Goal: Information Seeking & Learning: Check status

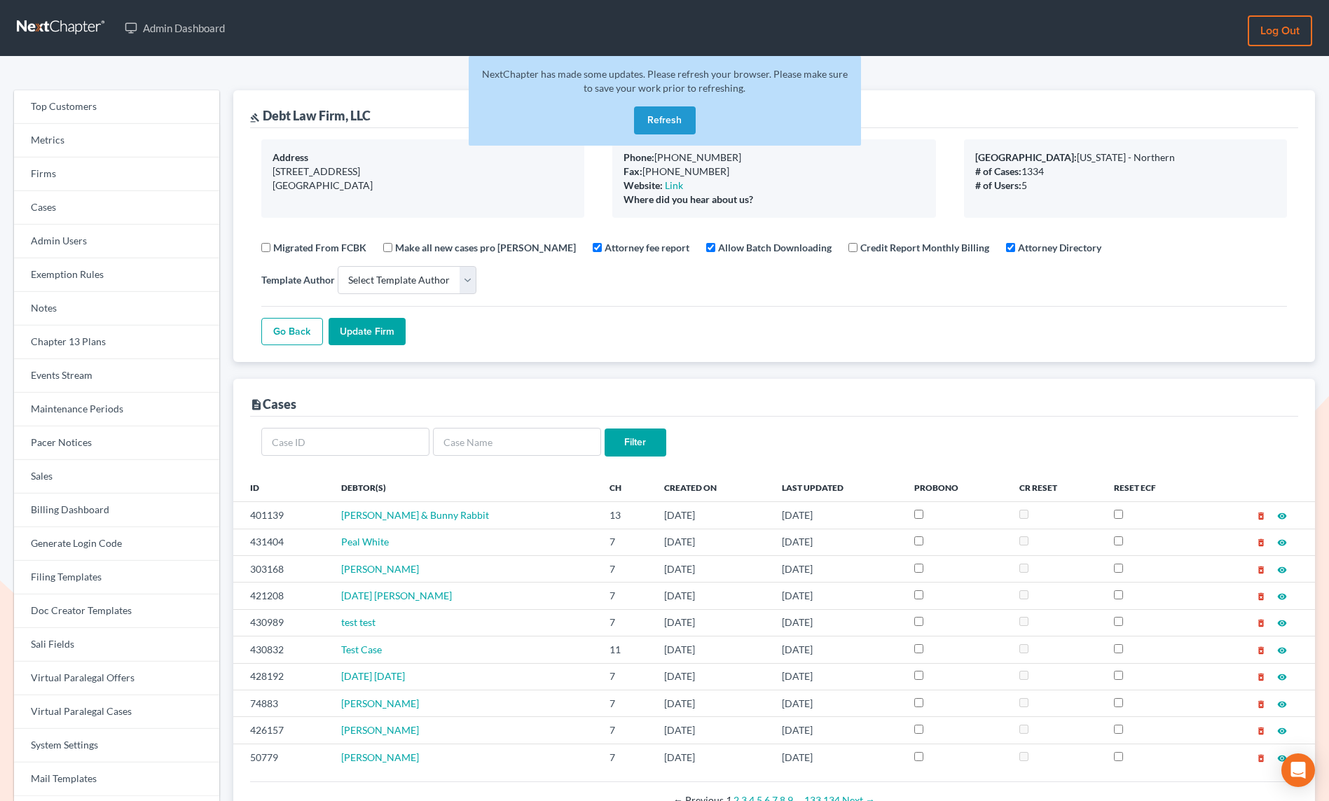
select select
drag, startPoint x: 72, startPoint y: 172, endPoint x: 333, endPoint y: 191, distance: 262.0
click at [72, 172] on link "Firms" at bounding box center [116, 175] width 205 height 34
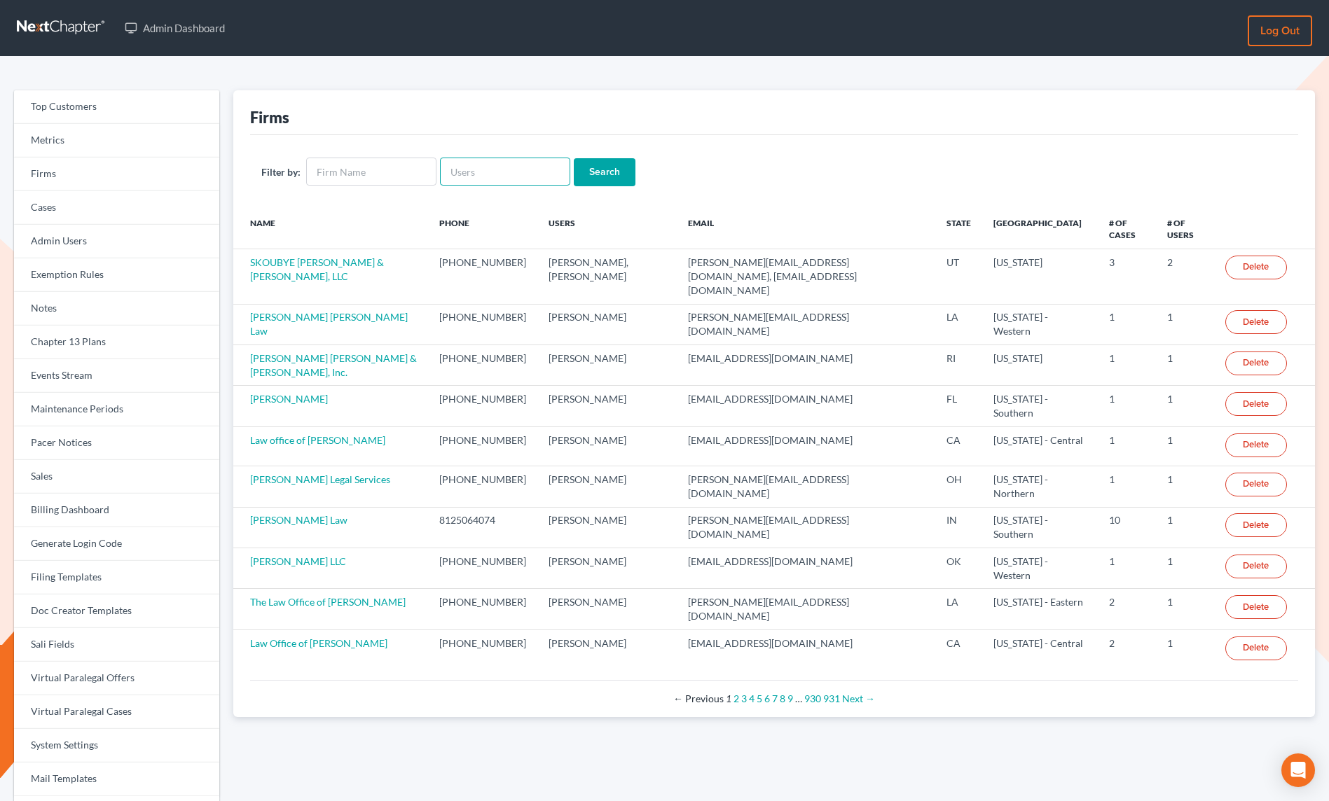
click at [476, 184] on input "text" at bounding box center [505, 172] width 130 height 28
paste input "[PERSON_NAME][EMAIL_ADDRESS][DOMAIN_NAME]"
type input "[PERSON_NAME][EMAIL_ADDRESS][DOMAIN_NAME]"
click at [598, 170] on input "Search" at bounding box center [605, 172] width 62 height 28
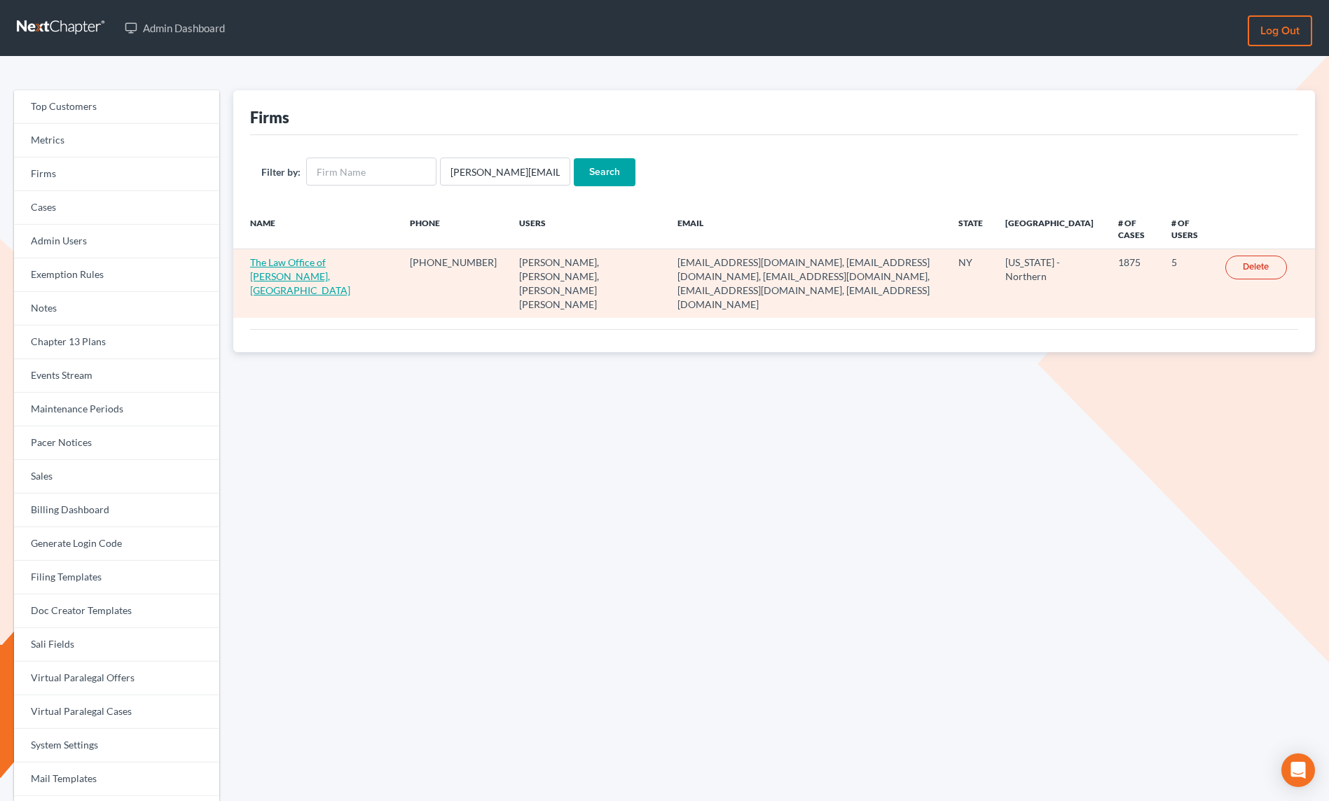
click at [296, 263] on link "The Law Office of Christiaan Van Niekerk, PLLC" at bounding box center [300, 276] width 100 height 40
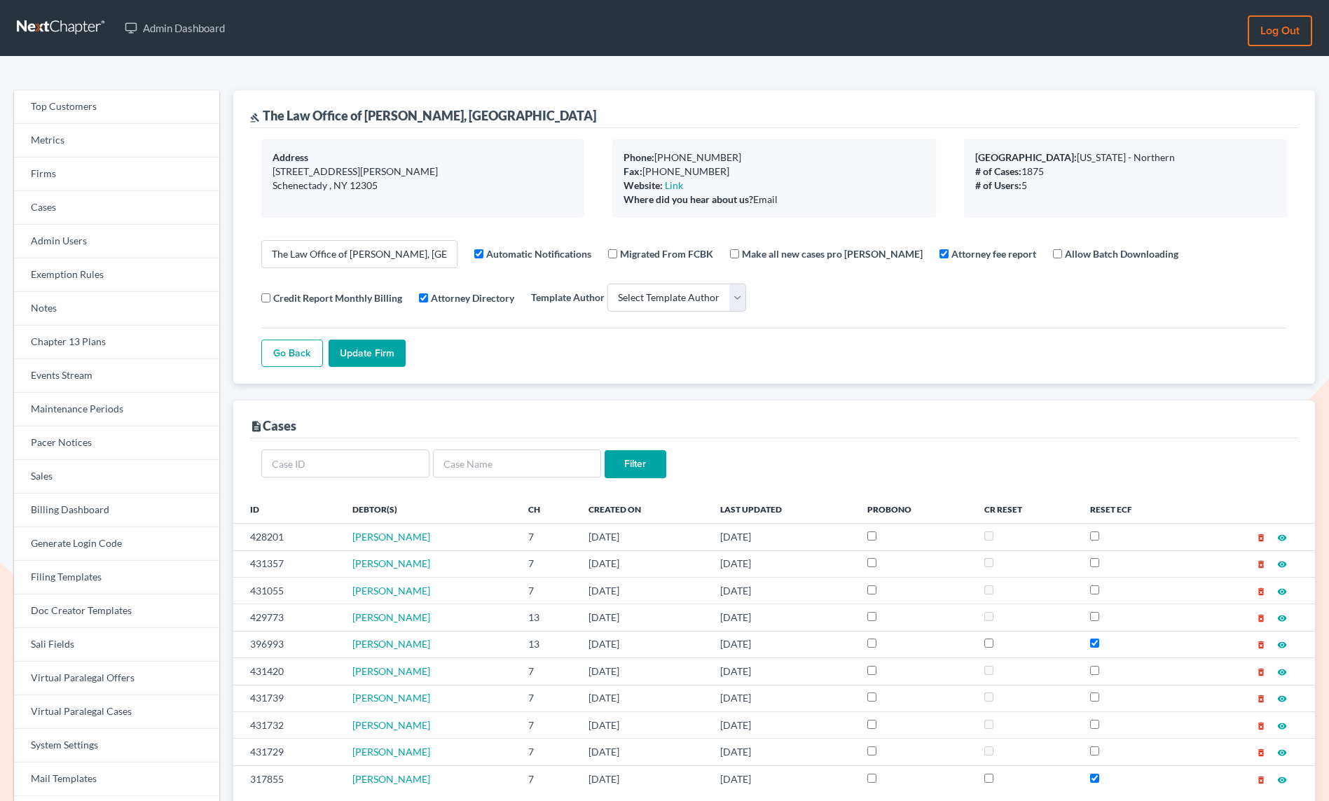
select select
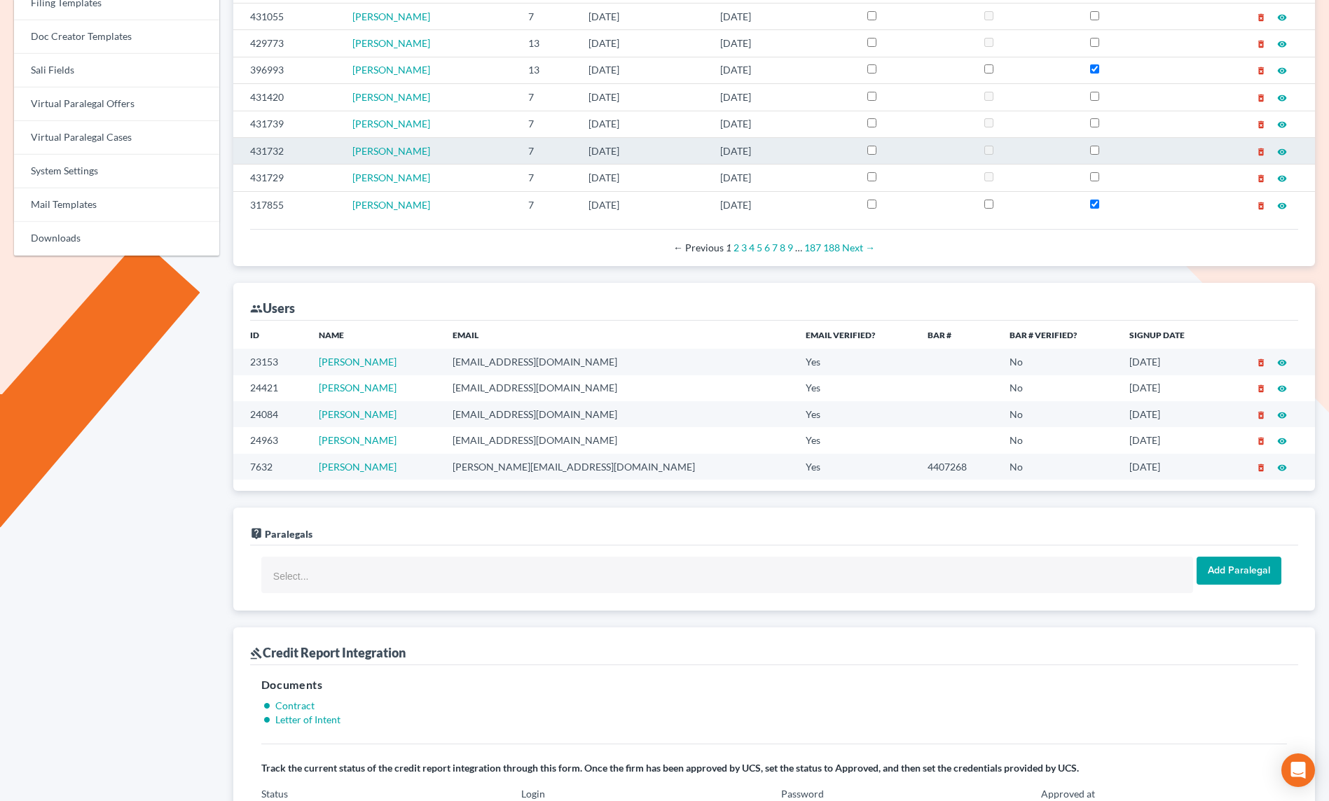
scroll to position [590, 0]
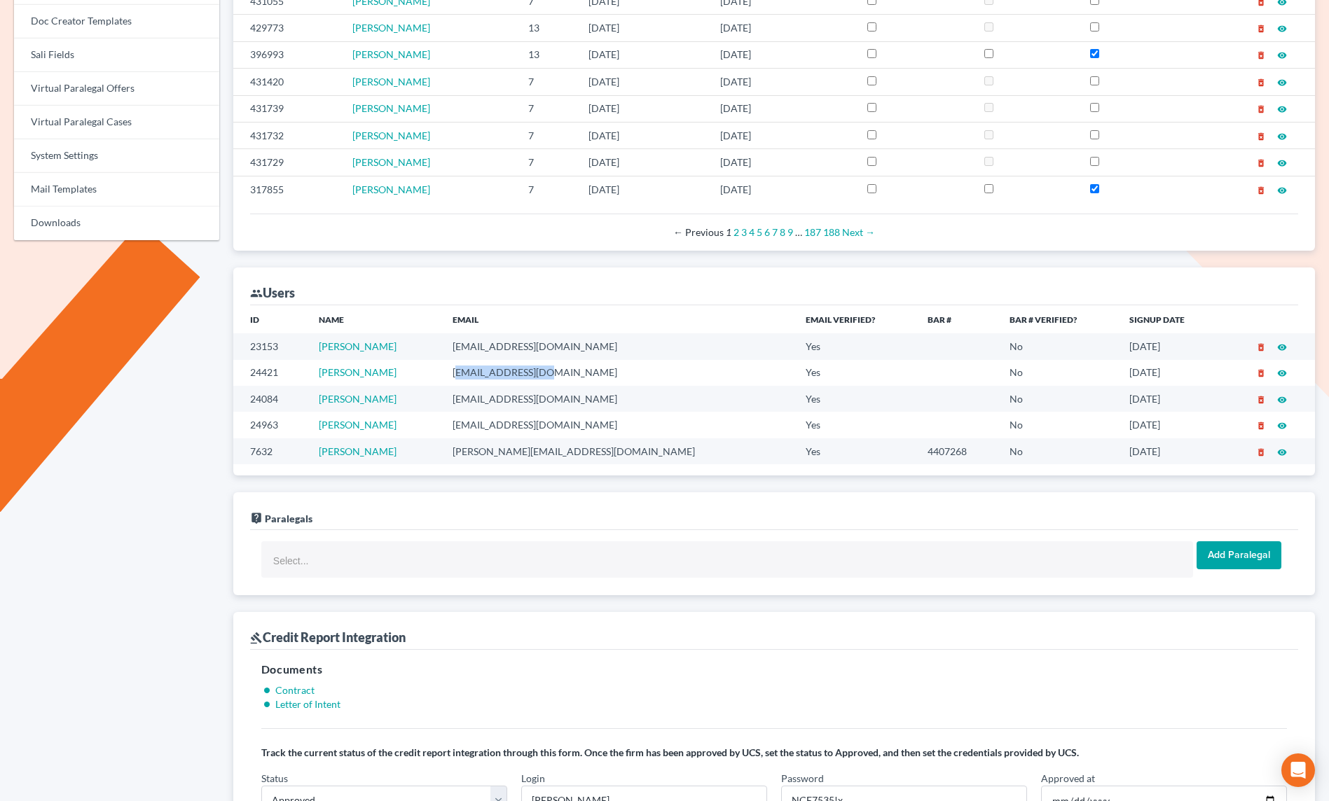
drag, startPoint x: 528, startPoint y: 373, endPoint x: 621, endPoint y: 372, distance: 93.2
click at [621, 372] on td "contact@mvnlaw.com" at bounding box center [617, 373] width 353 height 26
click at [591, 378] on td "contact@mvnlaw.com" at bounding box center [617, 373] width 353 height 26
drag, startPoint x: 511, startPoint y: 374, endPoint x: 629, endPoint y: 374, distance: 117.7
click at [629, 374] on td "contact@mvnlaw.com" at bounding box center [617, 373] width 353 height 26
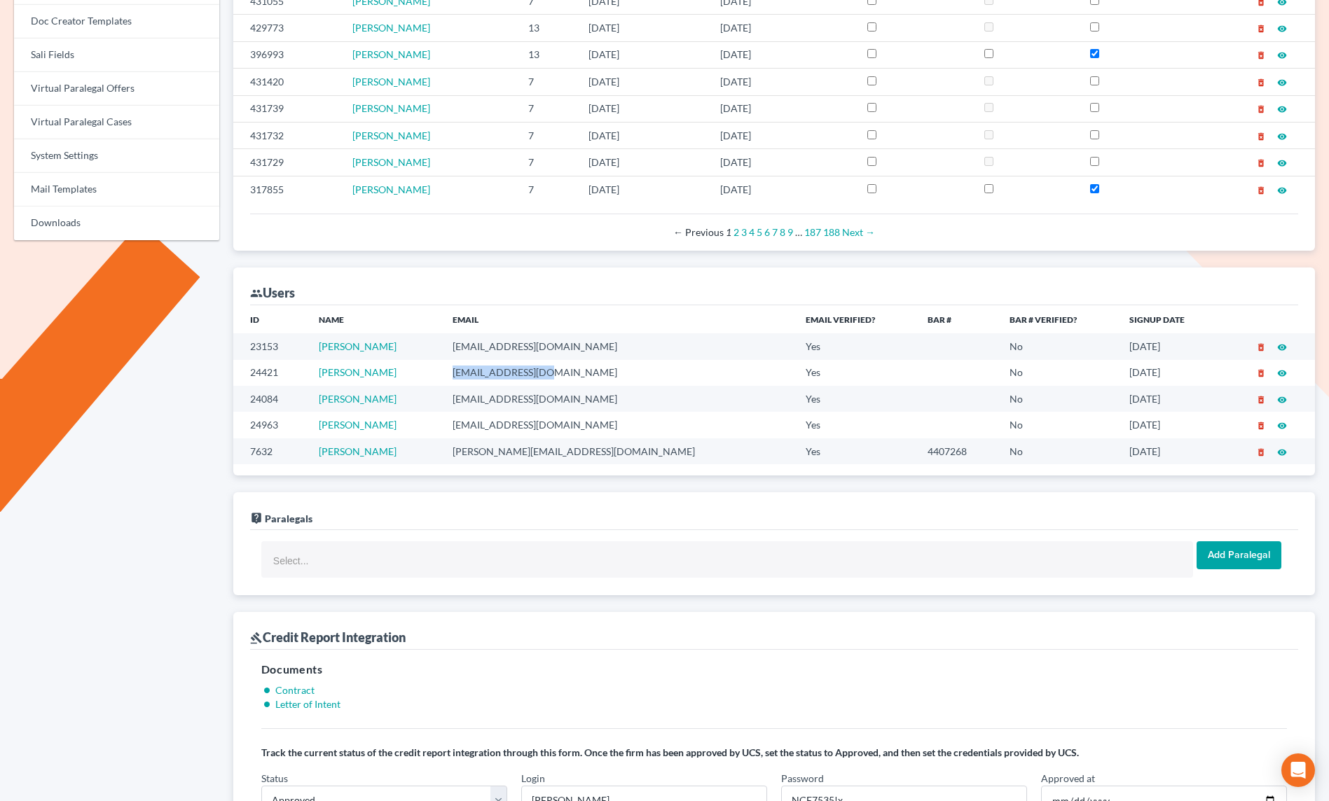
click at [597, 377] on td "contact@mvnlaw.com" at bounding box center [617, 373] width 353 height 26
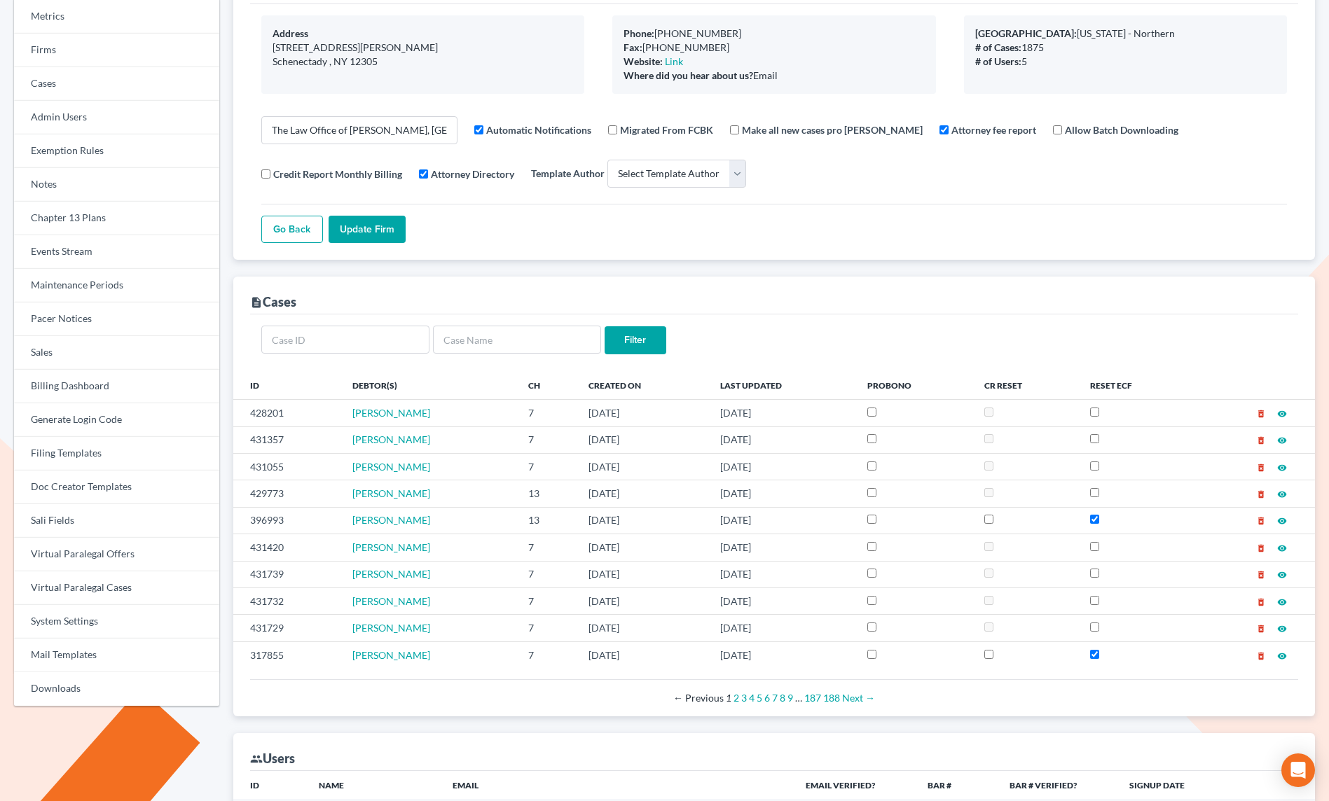
scroll to position [0, 0]
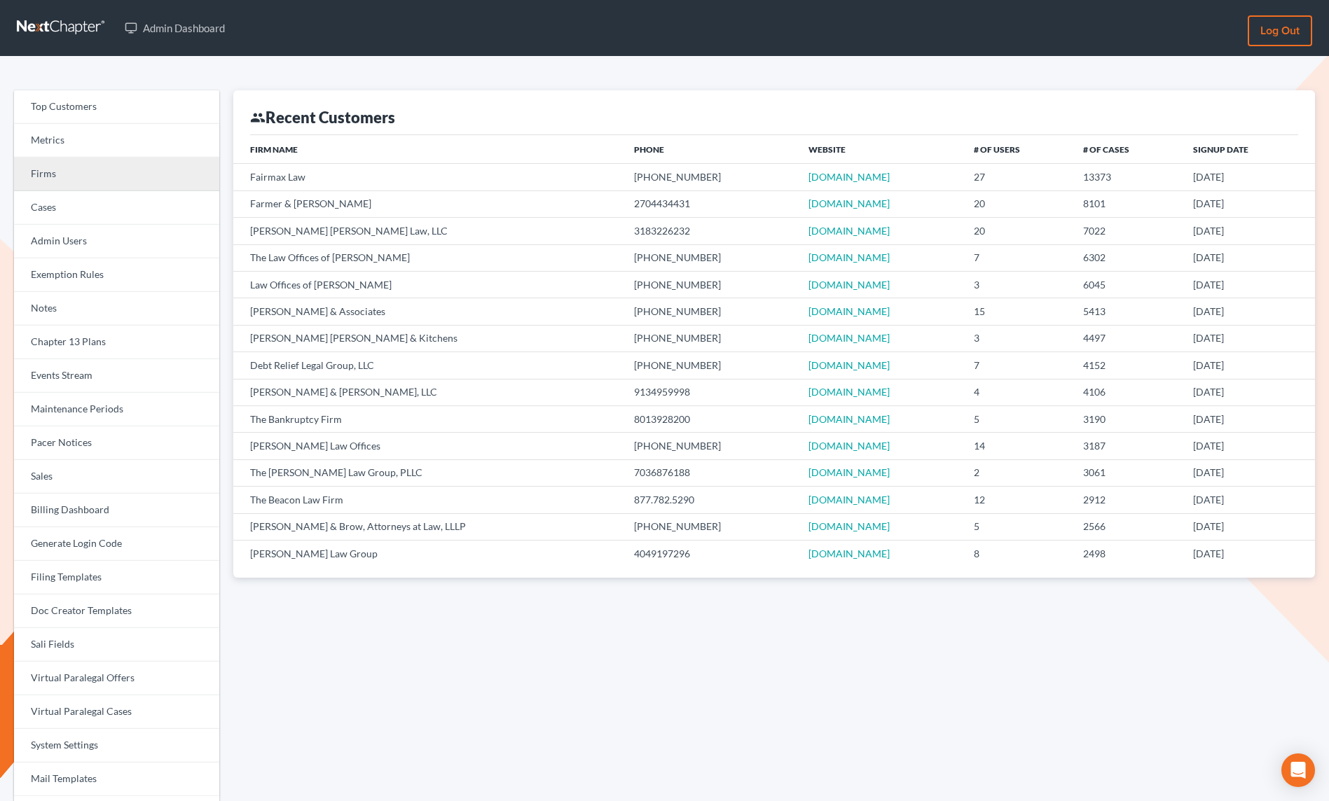
click at [64, 174] on link "Firms" at bounding box center [116, 175] width 205 height 34
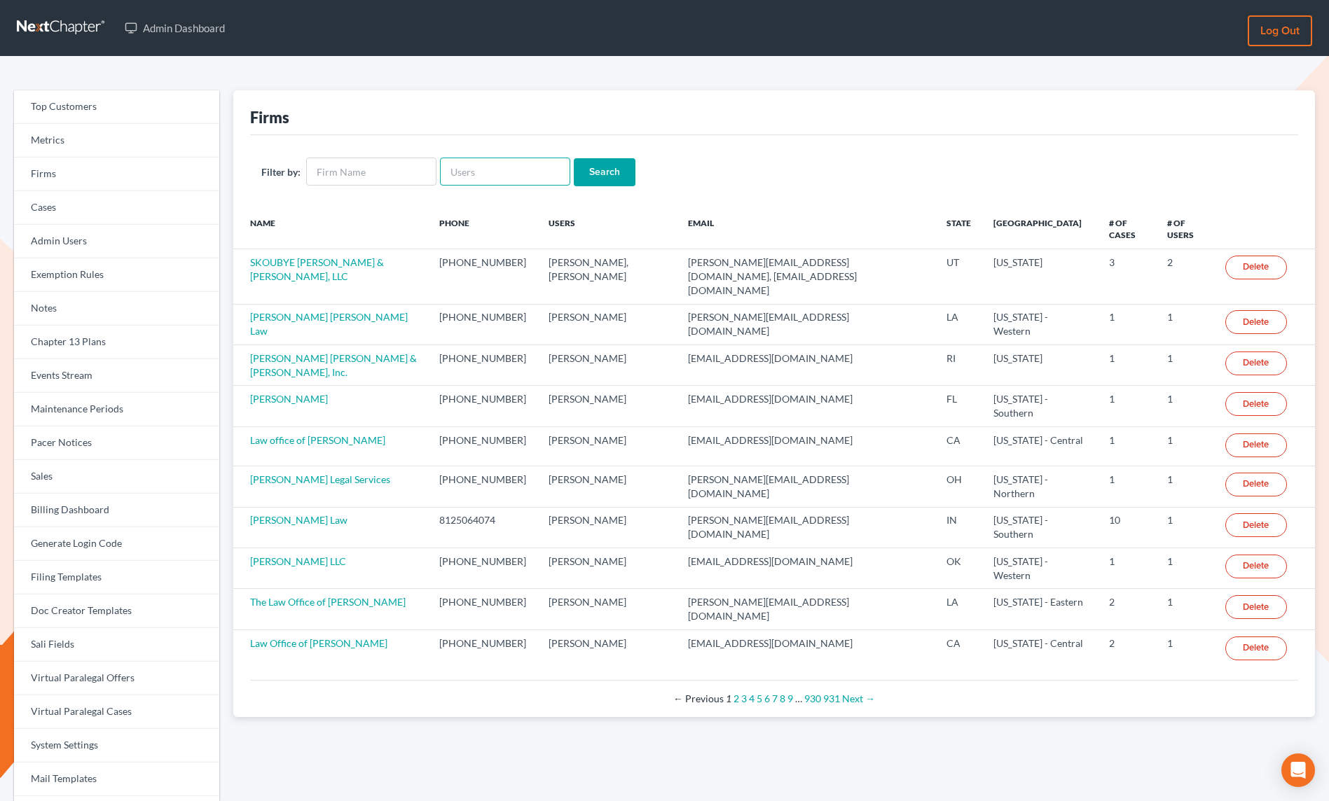
click at [469, 175] on input "text" at bounding box center [505, 172] width 130 height 28
paste input "[EMAIL_ADDRESS][DOMAIN_NAME]"
type input "[EMAIL_ADDRESS][DOMAIN_NAME]"
click at [588, 174] on input "Search" at bounding box center [605, 172] width 62 height 28
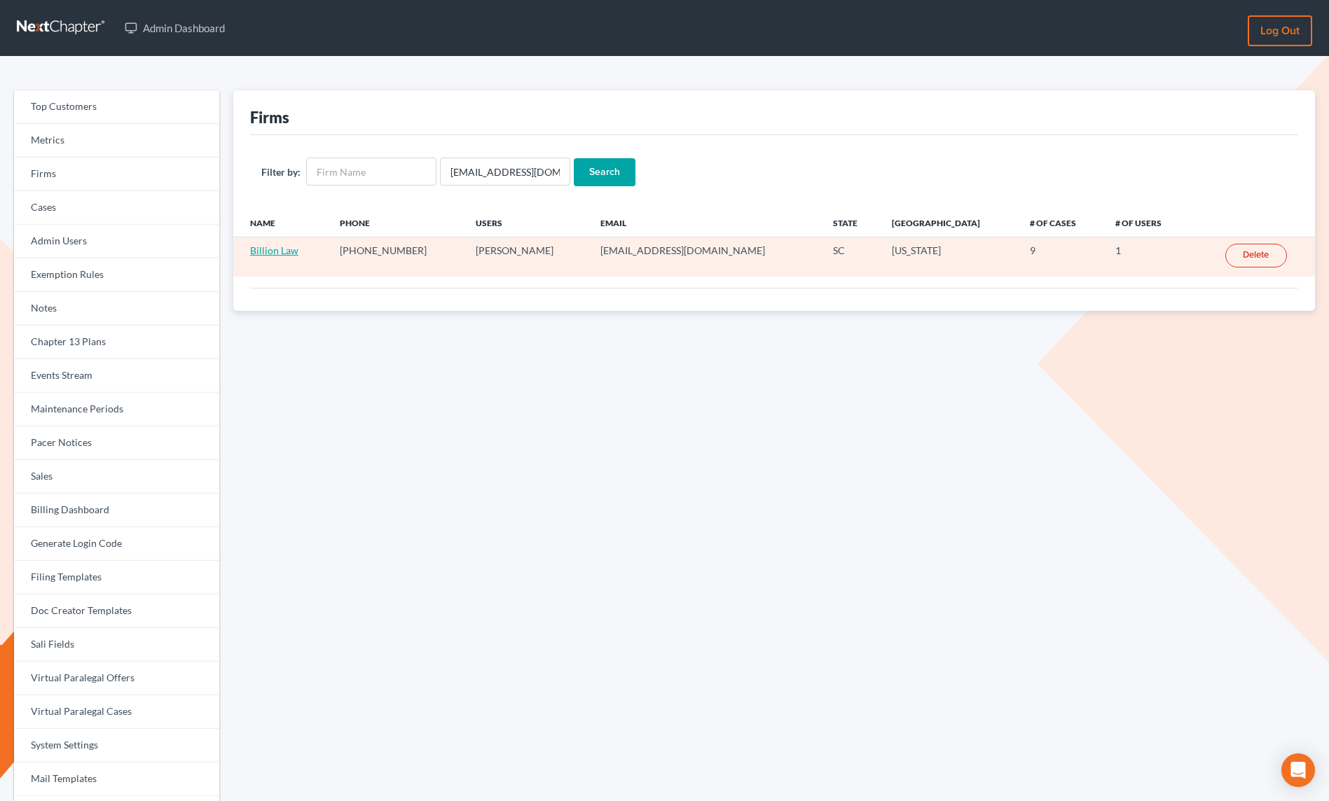
click at [287, 253] on link "Billion Law" at bounding box center [274, 250] width 48 height 12
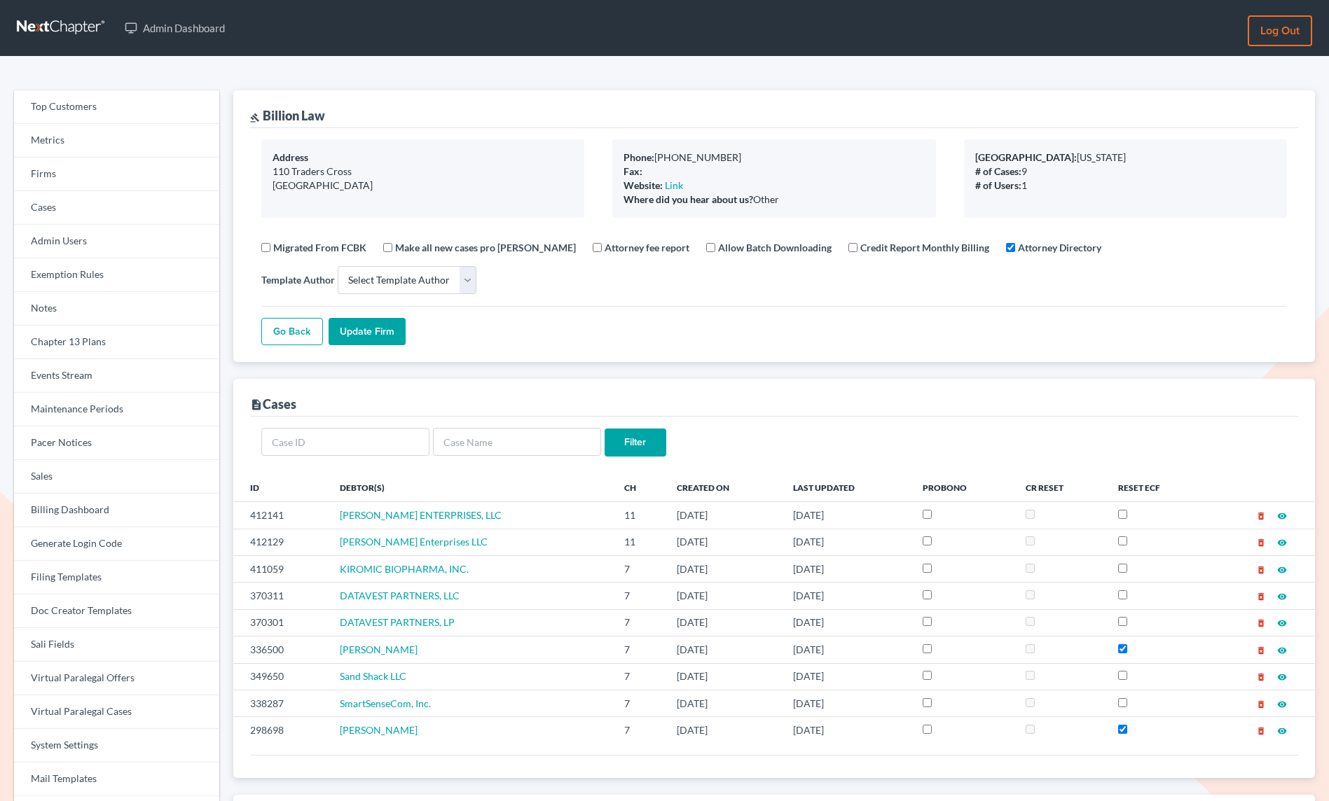
select select
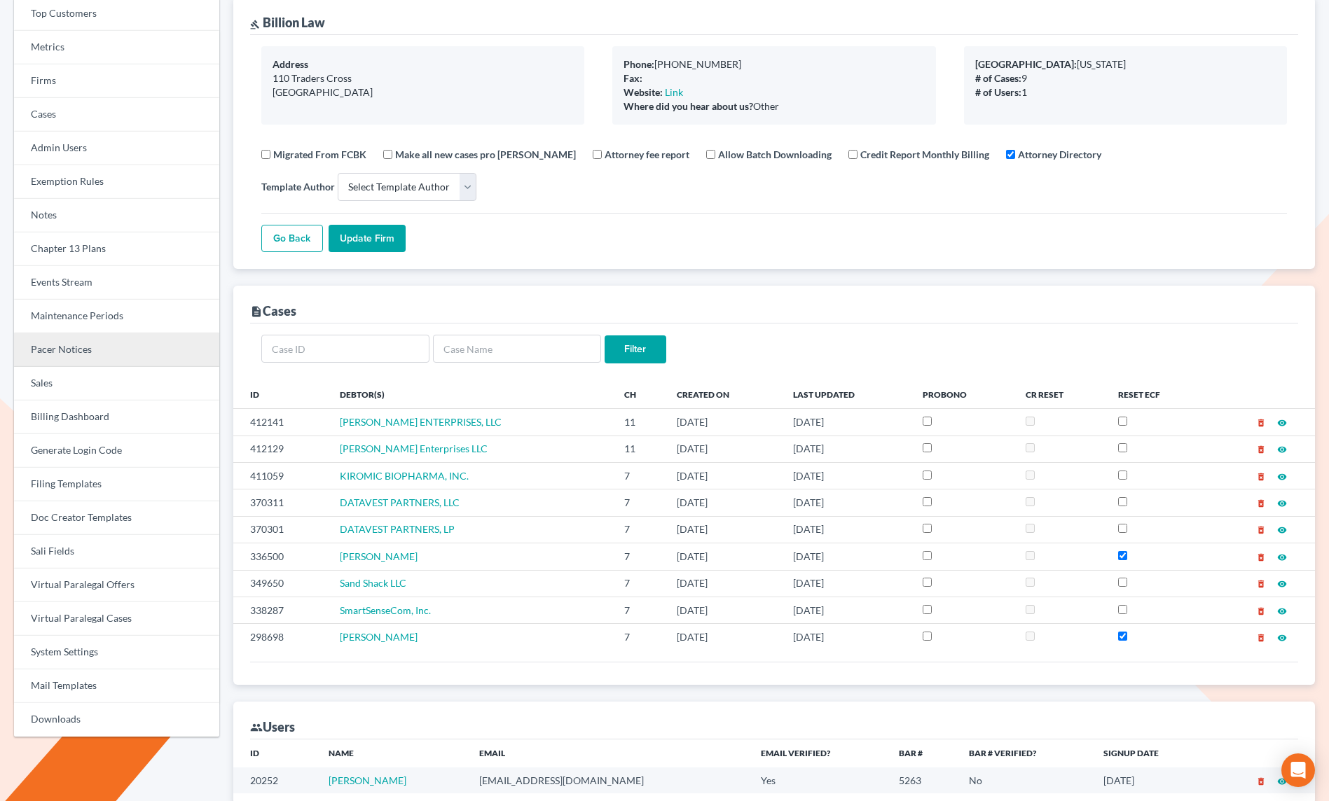
scroll to position [94, 0]
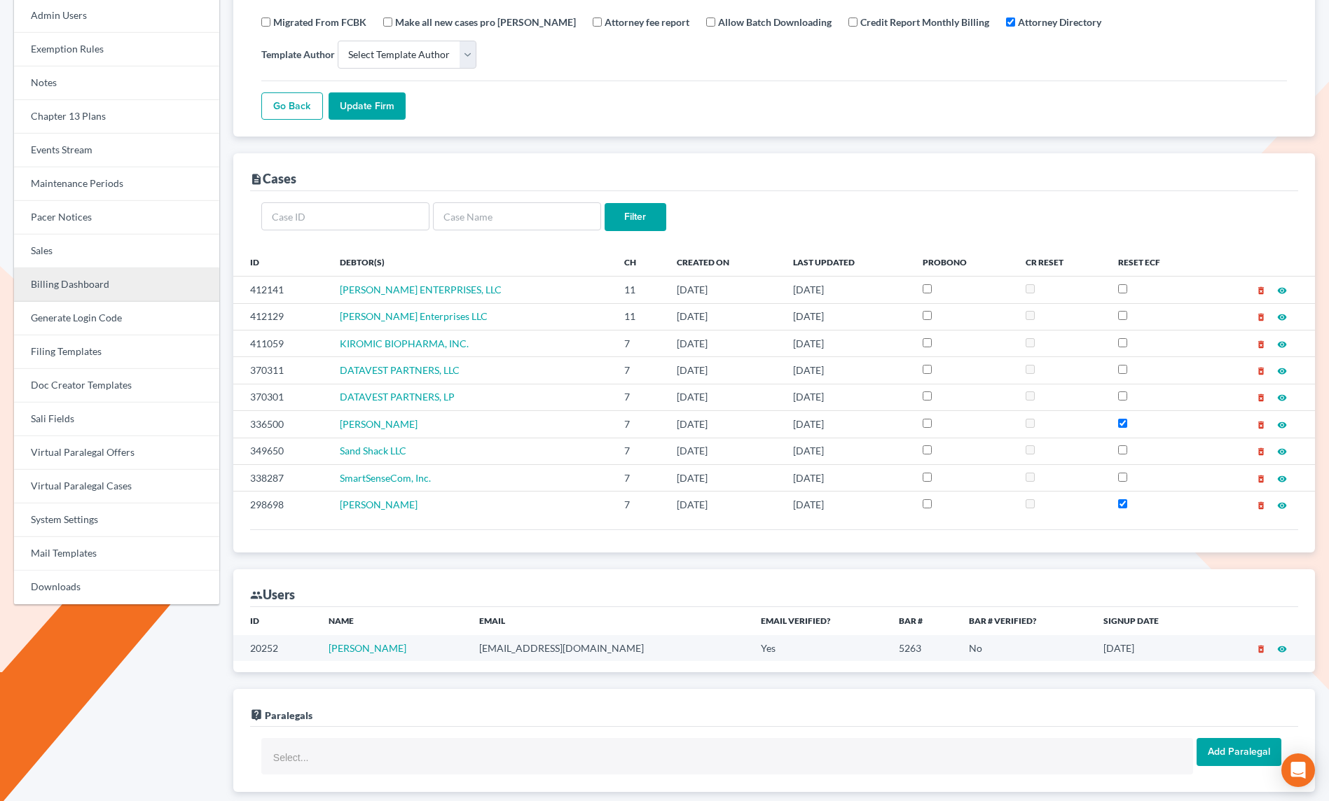
click at [93, 289] on link "Billing Dashboard" at bounding box center [116, 285] width 205 height 34
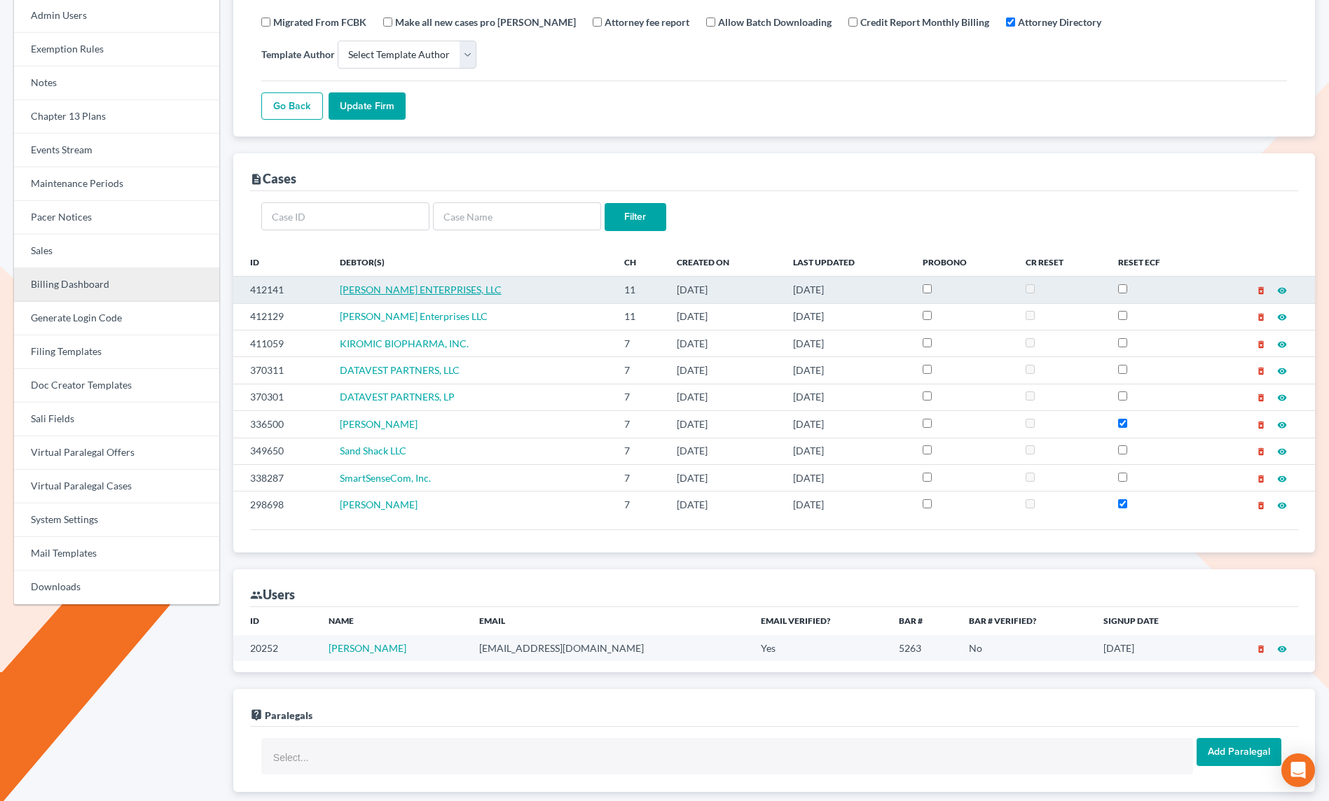
scroll to position [226, 0]
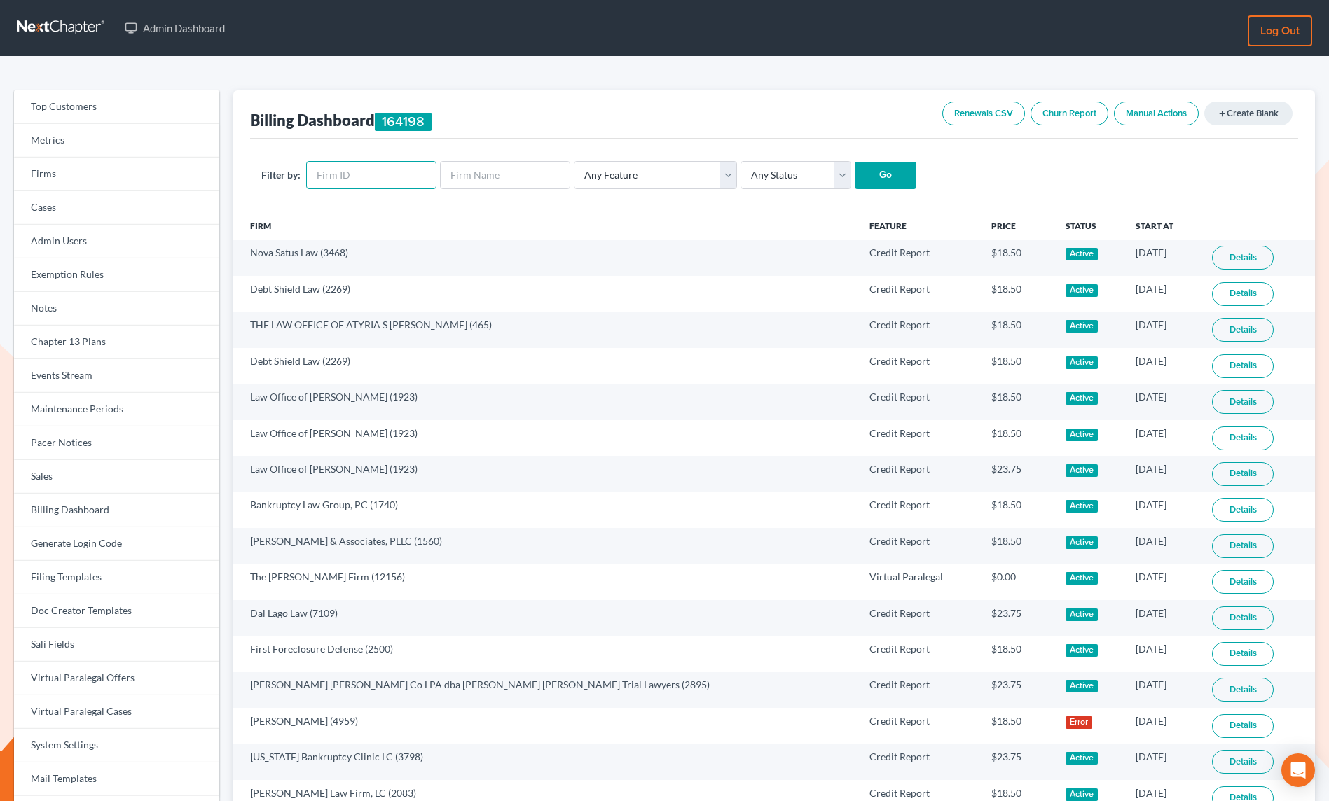
click at [342, 174] on input "text" at bounding box center [371, 175] width 130 height 28
paste input "9925"
type input "9925"
click at [861, 181] on input "Go" at bounding box center [886, 176] width 62 height 28
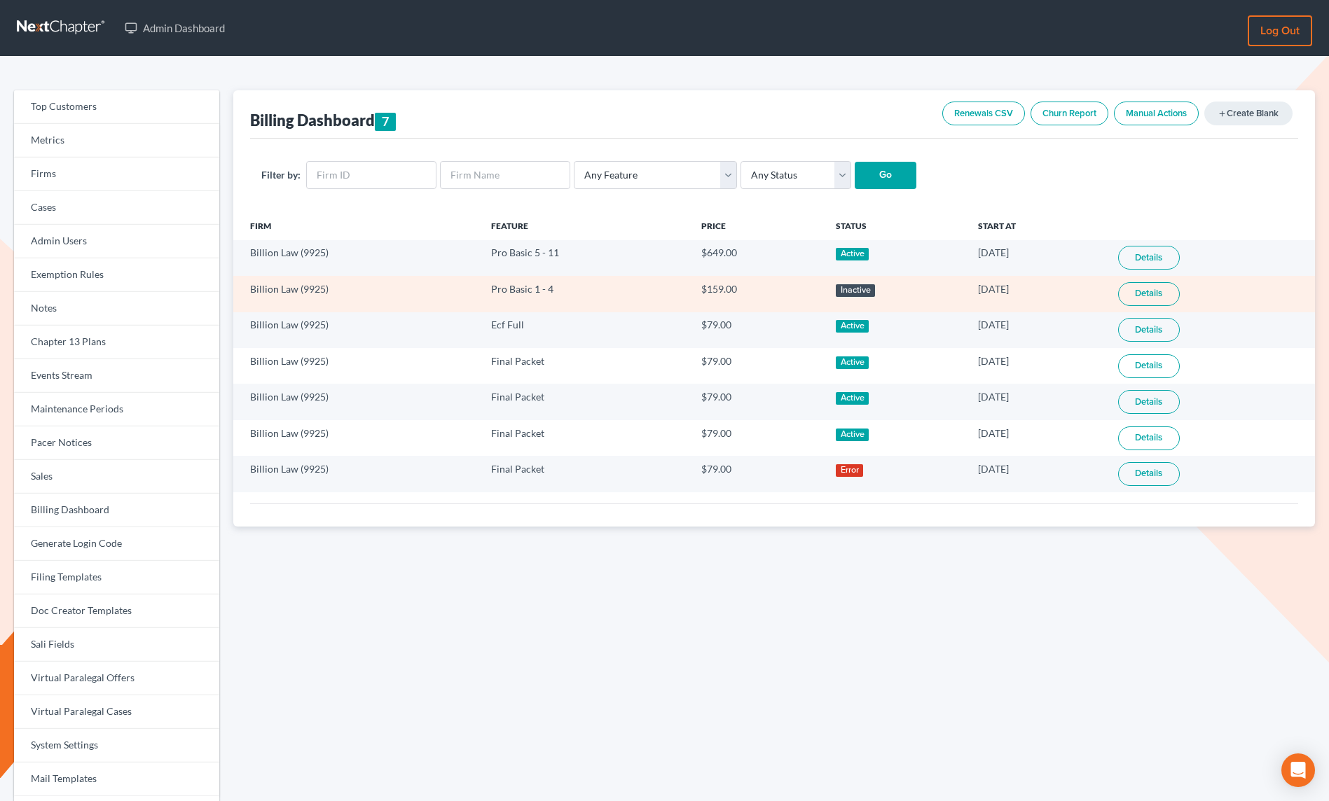
click at [1173, 293] on link "Details" at bounding box center [1149, 294] width 62 height 24
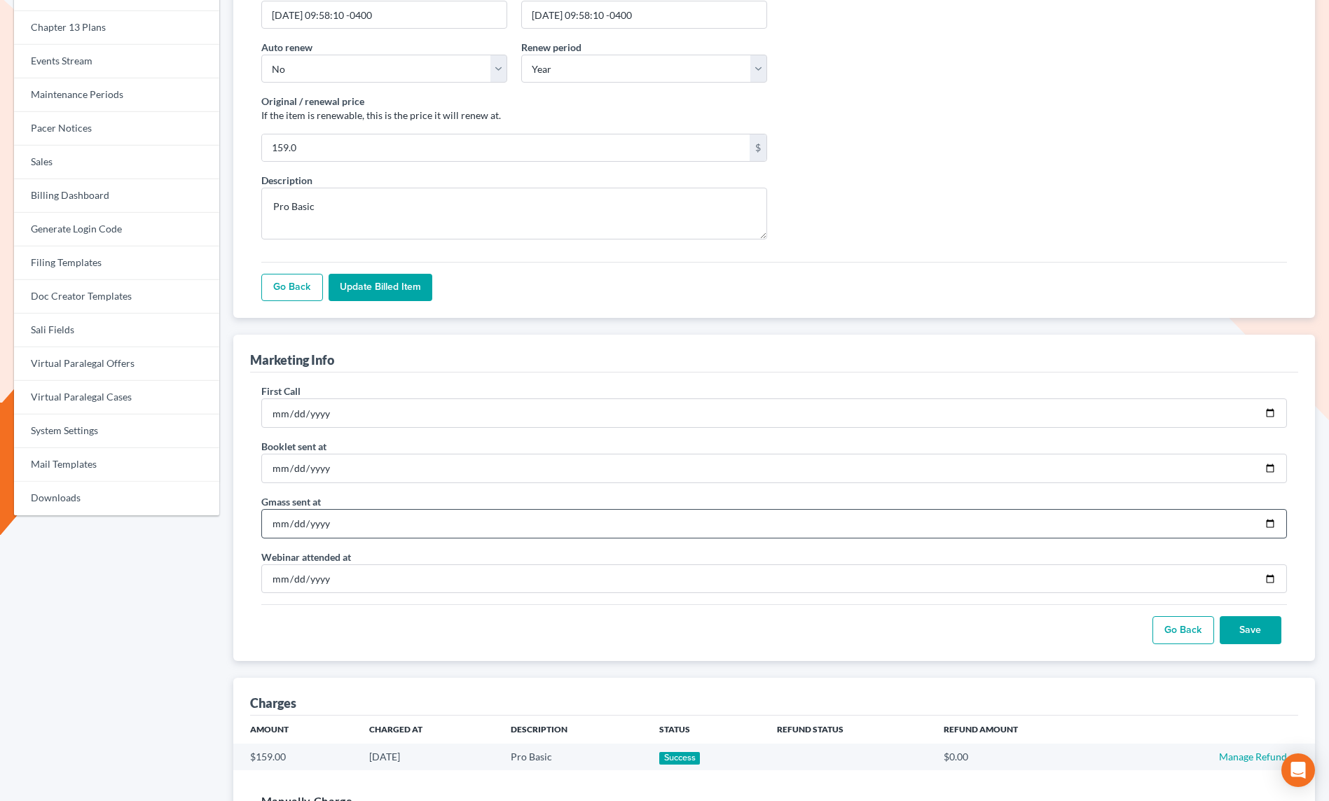
scroll to position [458, 0]
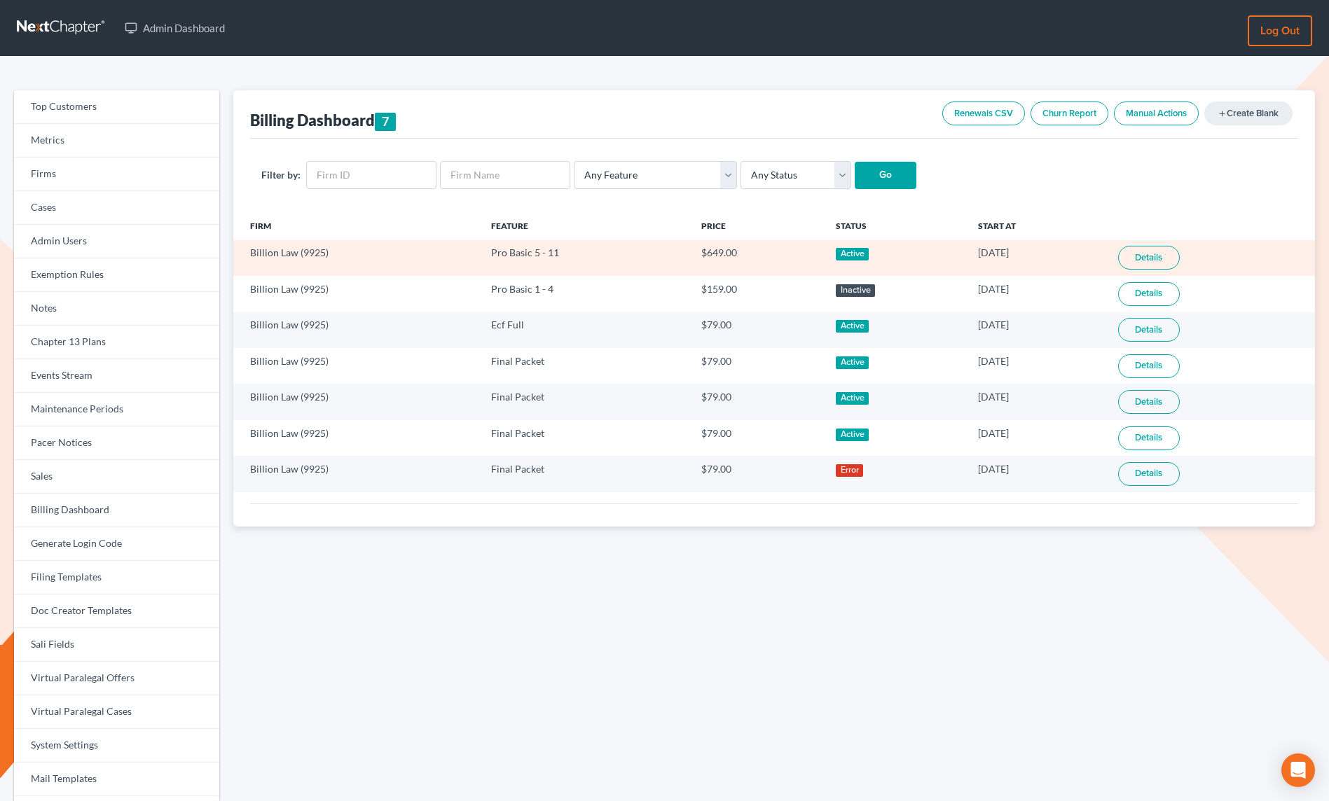
click at [1147, 263] on link "Details" at bounding box center [1149, 258] width 62 height 24
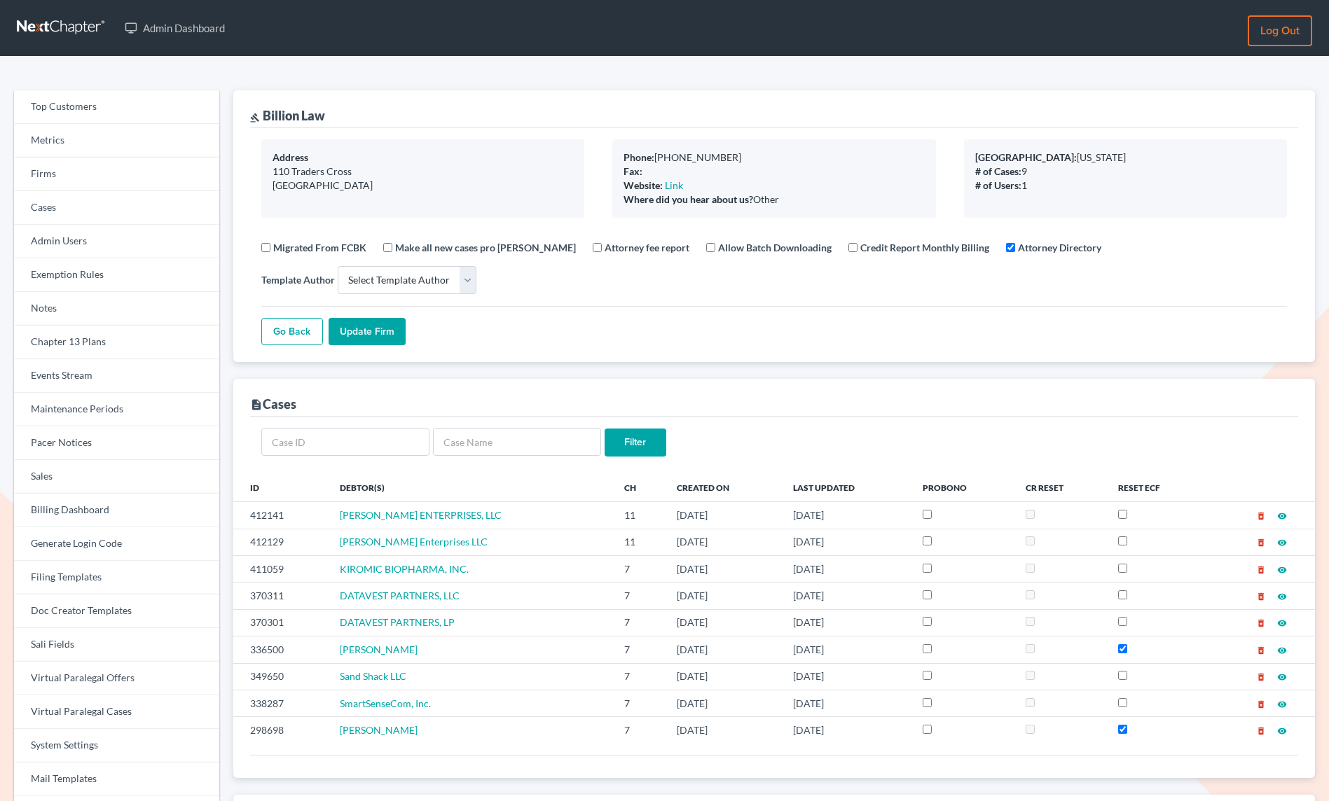
select select
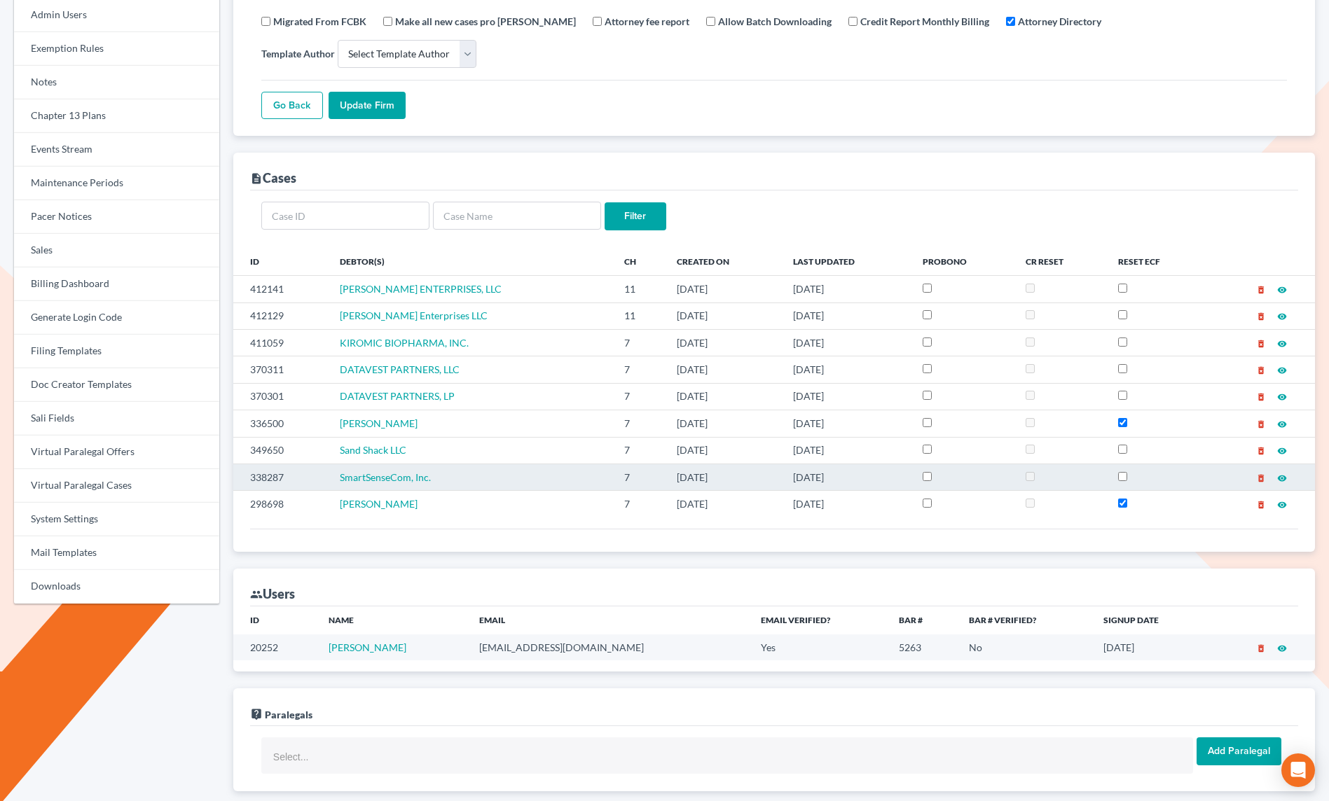
scroll to position [329, 0]
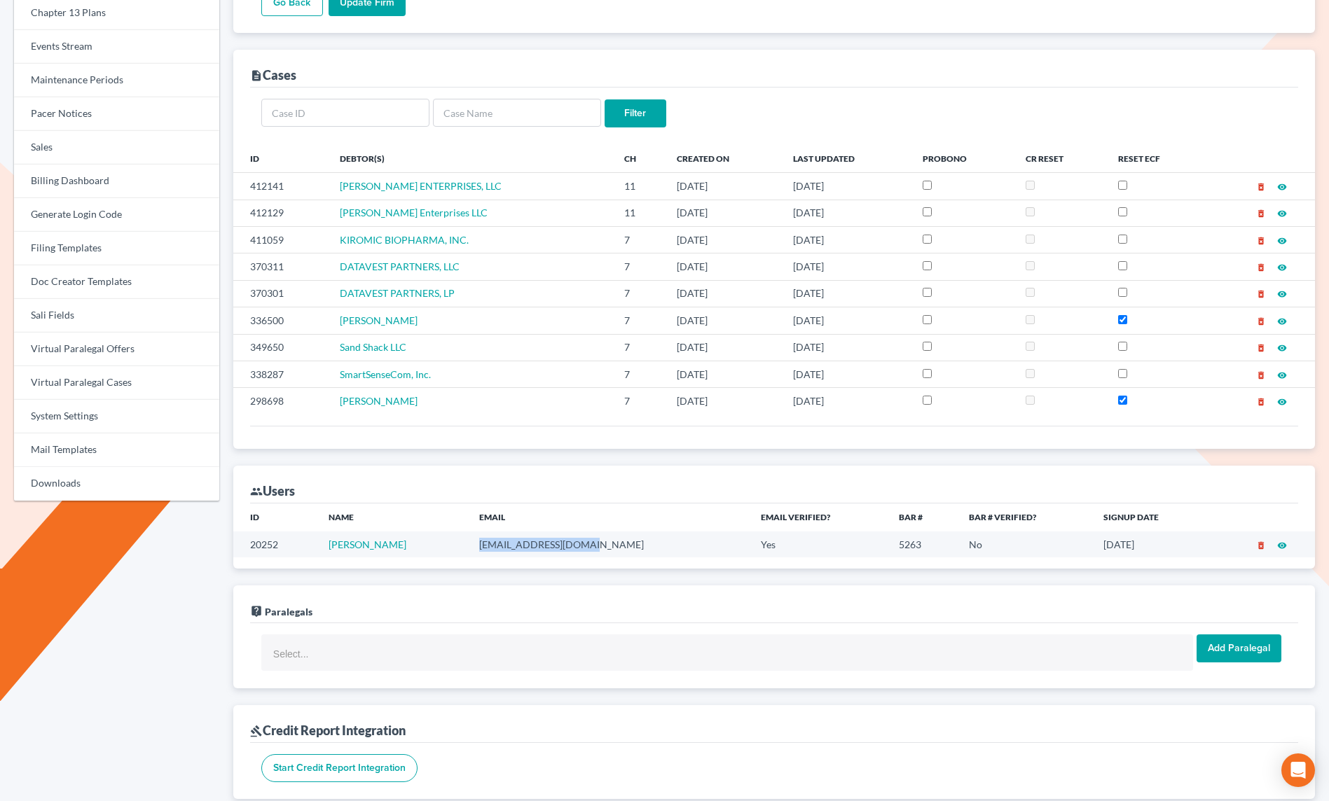
drag, startPoint x: 572, startPoint y: 546, endPoint x: 474, endPoint y: 545, distance: 98.1
click at [474, 545] on td "[EMAIL_ADDRESS][DOMAIN_NAME]" at bounding box center [609, 545] width 282 height 26
copy td "[EMAIL_ADDRESS][DOMAIN_NAME]"
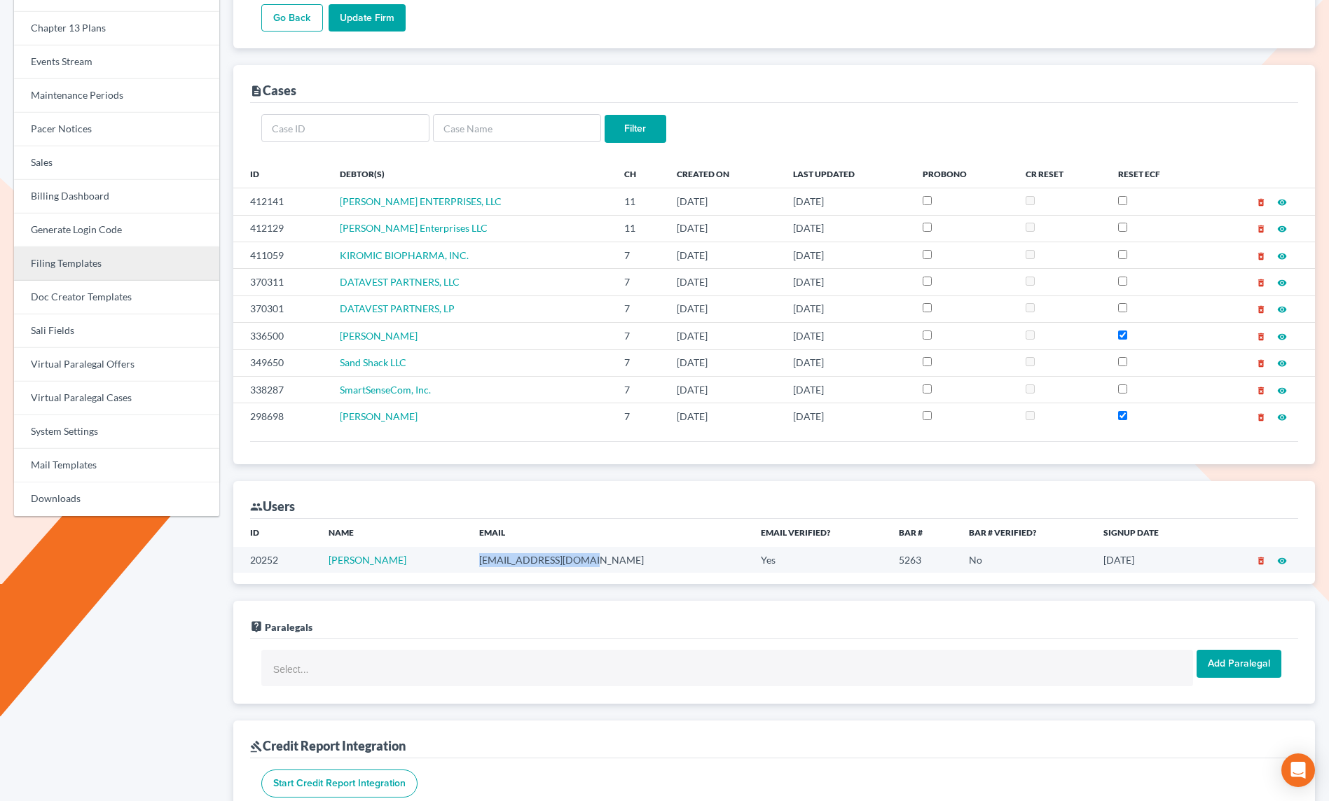
scroll to position [312, 0]
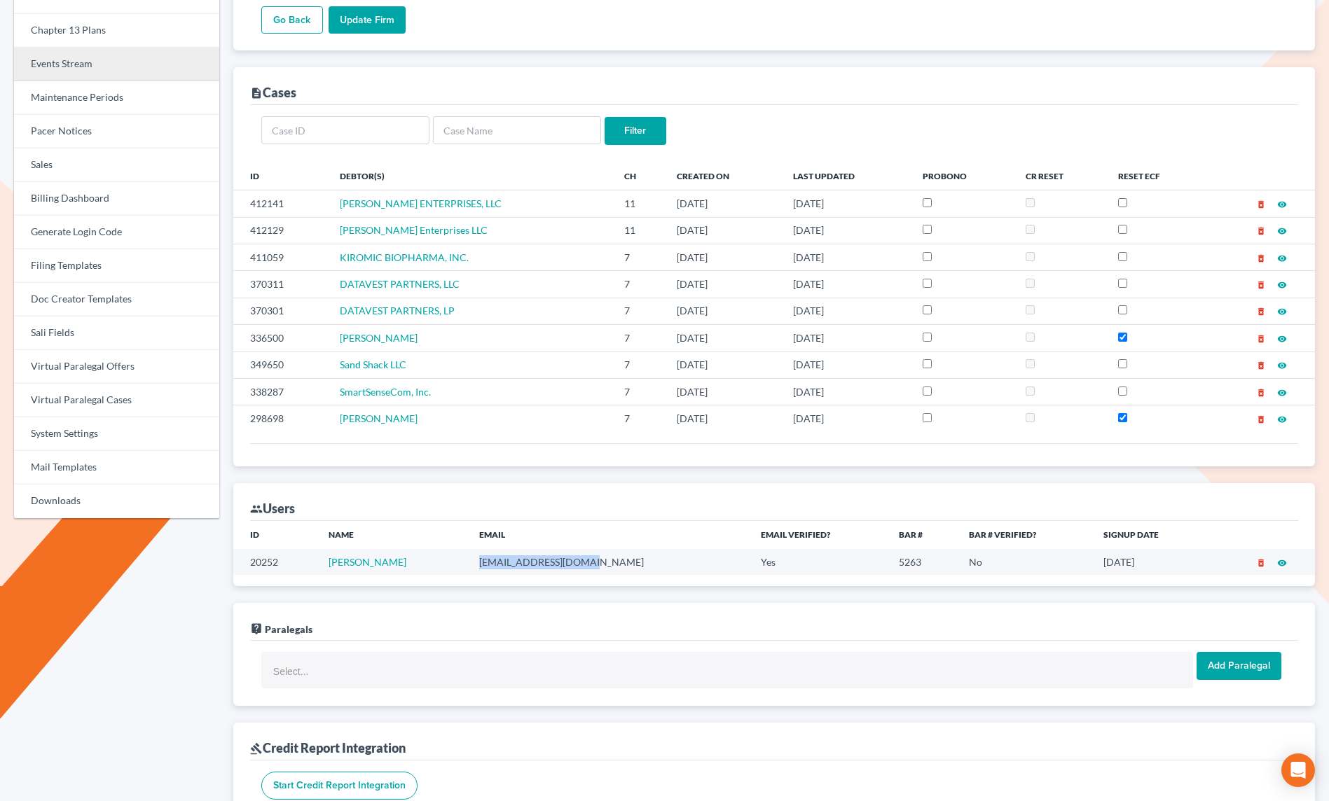
click at [82, 57] on link "Events Stream" at bounding box center [116, 65] width 205 height 34
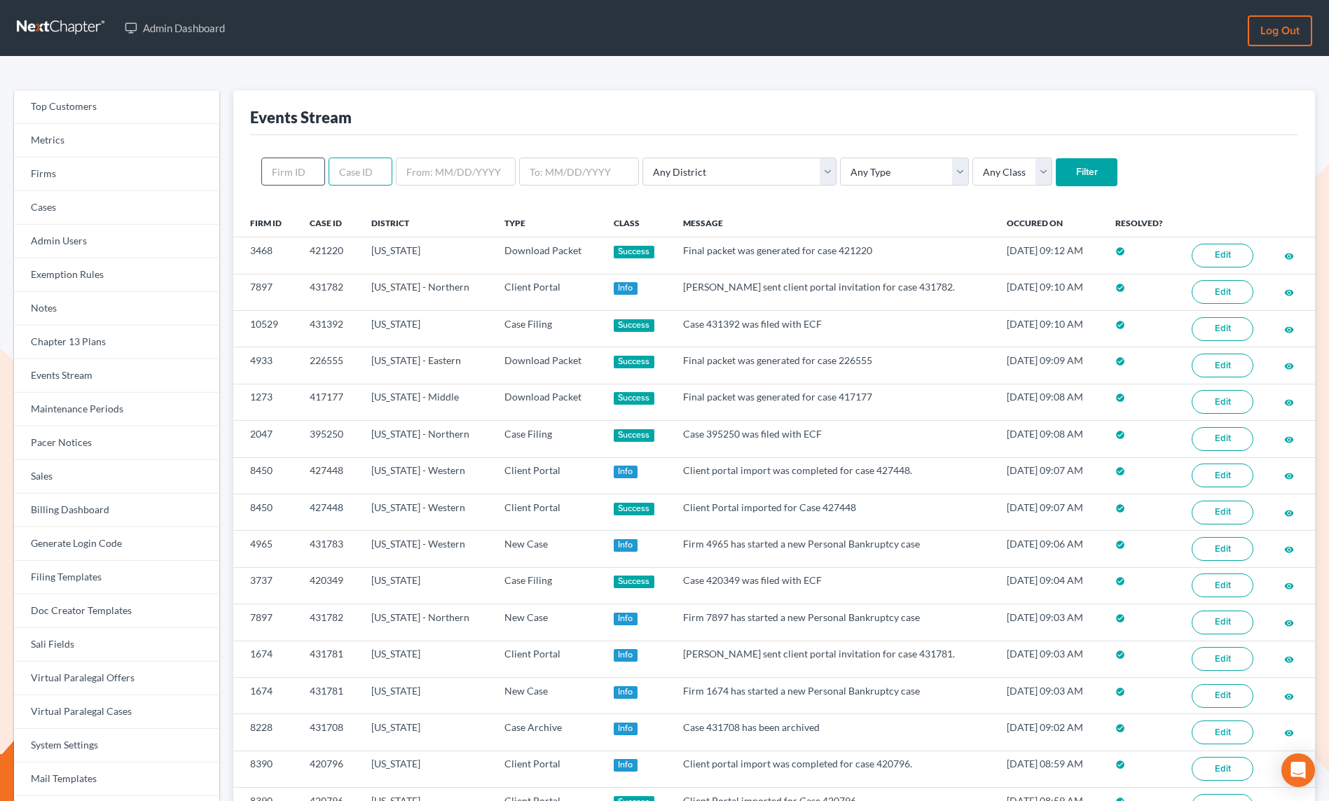
drag, startPoint x: 347, startPoint y: 172, endPoint x: 296, endPoint y: 172, distance: 51.8
click at [347, 172] on input "text" at bounding box center [361, 172] width 64 height 28
click at [294, 172] on input "text" at bounding box center [293, 172] width 64 height 28
type input "9925"
click at [1056, 175] on input "Filter" at bounding box center [1087, 172] width 62 height 28
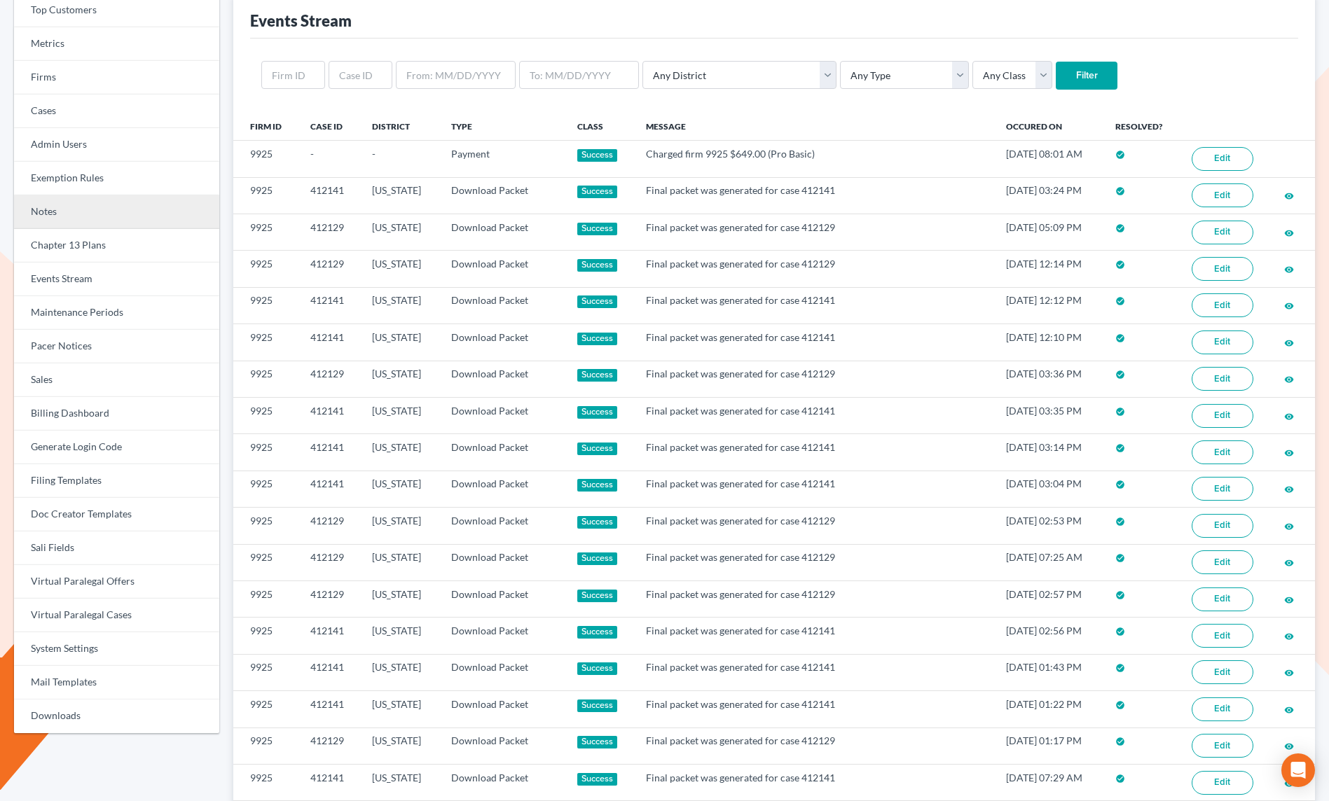
scroll to position [101, 0]
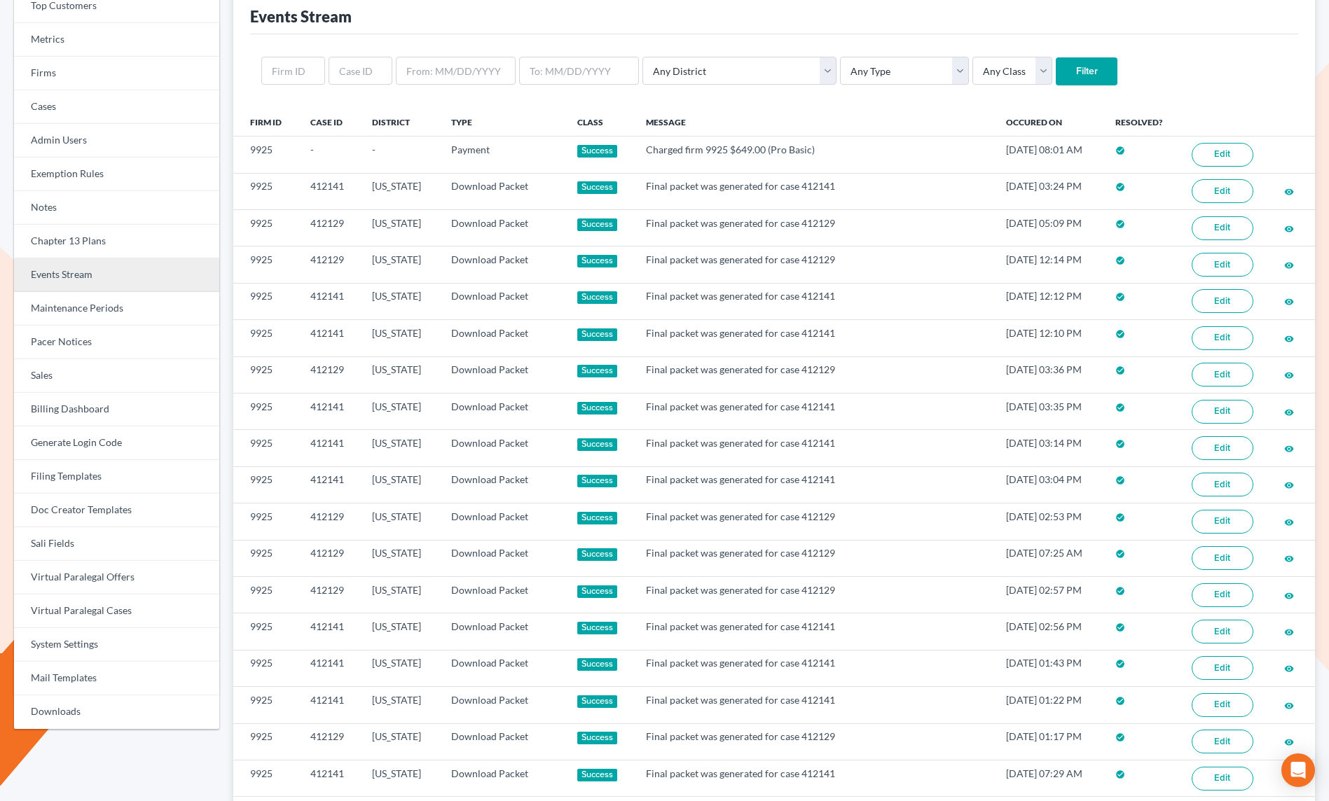
click at [91, 278] on link "Events Stream" at bounding box center [116, 276] width 205 height 34
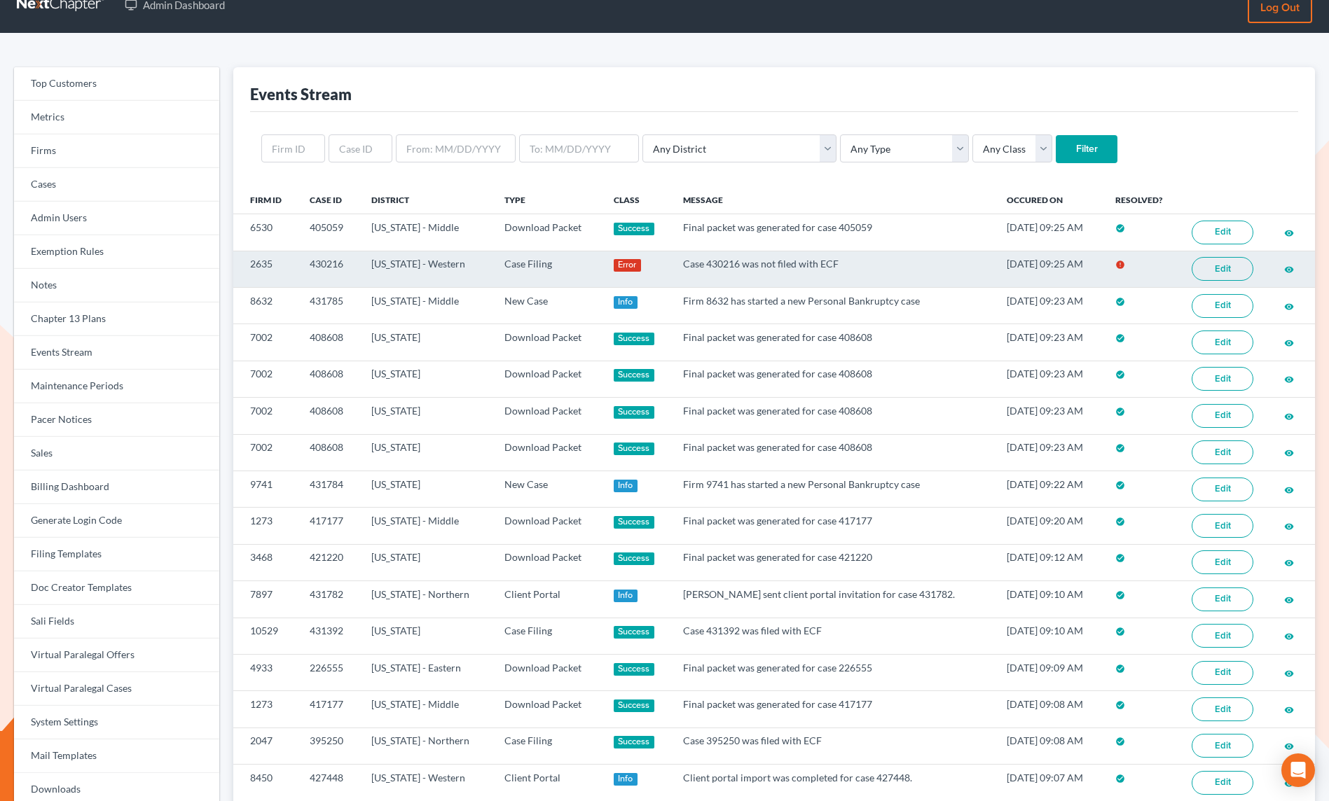
scroll to position [33, 0]
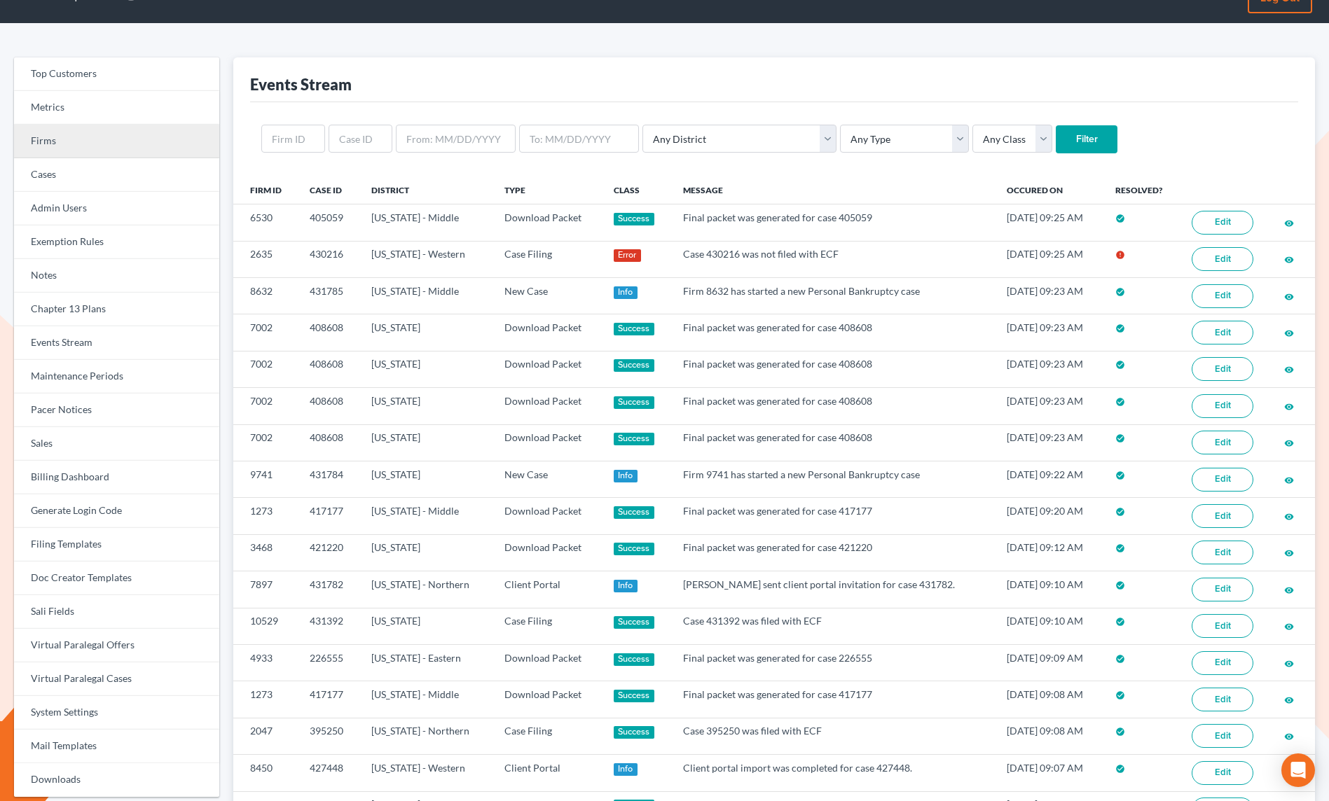
click at [115, 144] on link "Firms" at bounding box center [116, 142] width 205 height 34
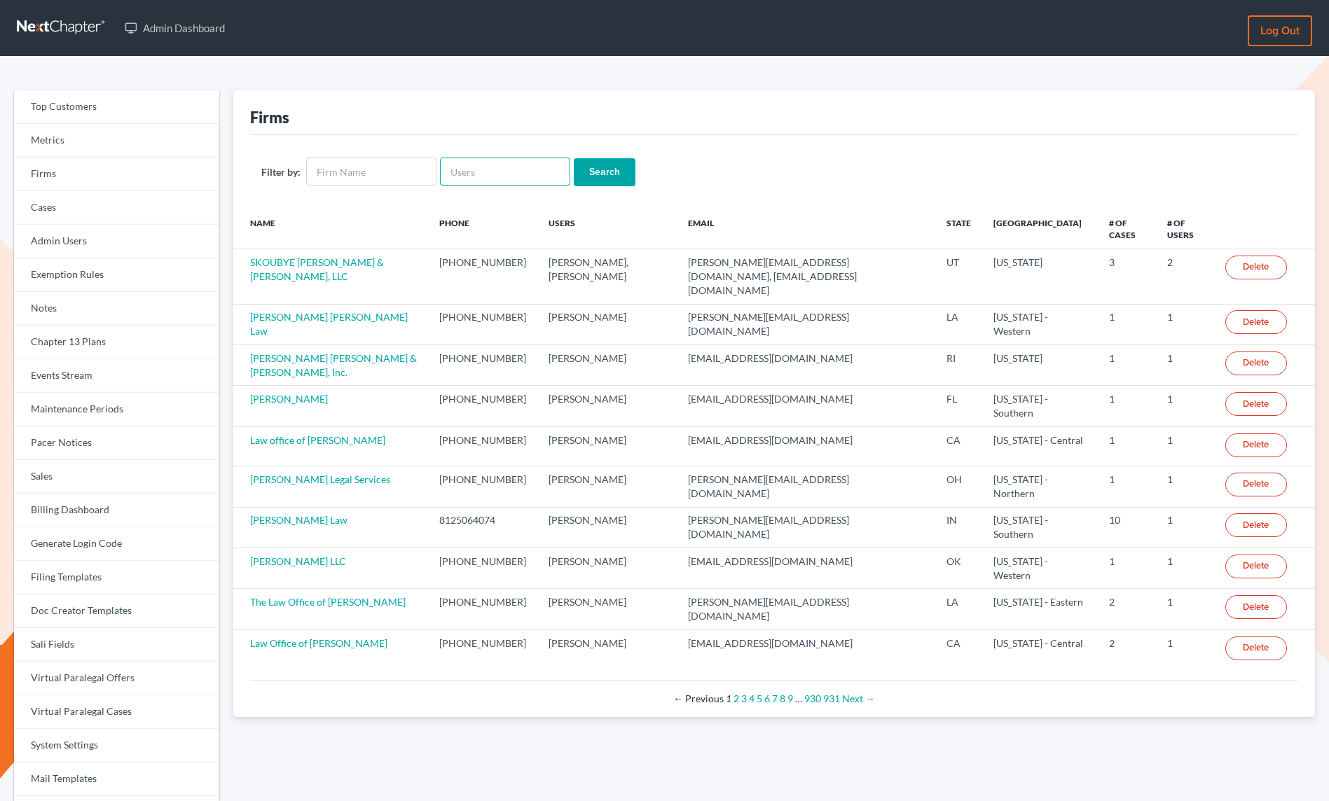
click at [481, 173] on input "text" at bounding box center [505, 172] width 130 height 28
type input "weiler"
click at [574, 158] on input "Search" at bounding box center [605, 172] width 62 height 28
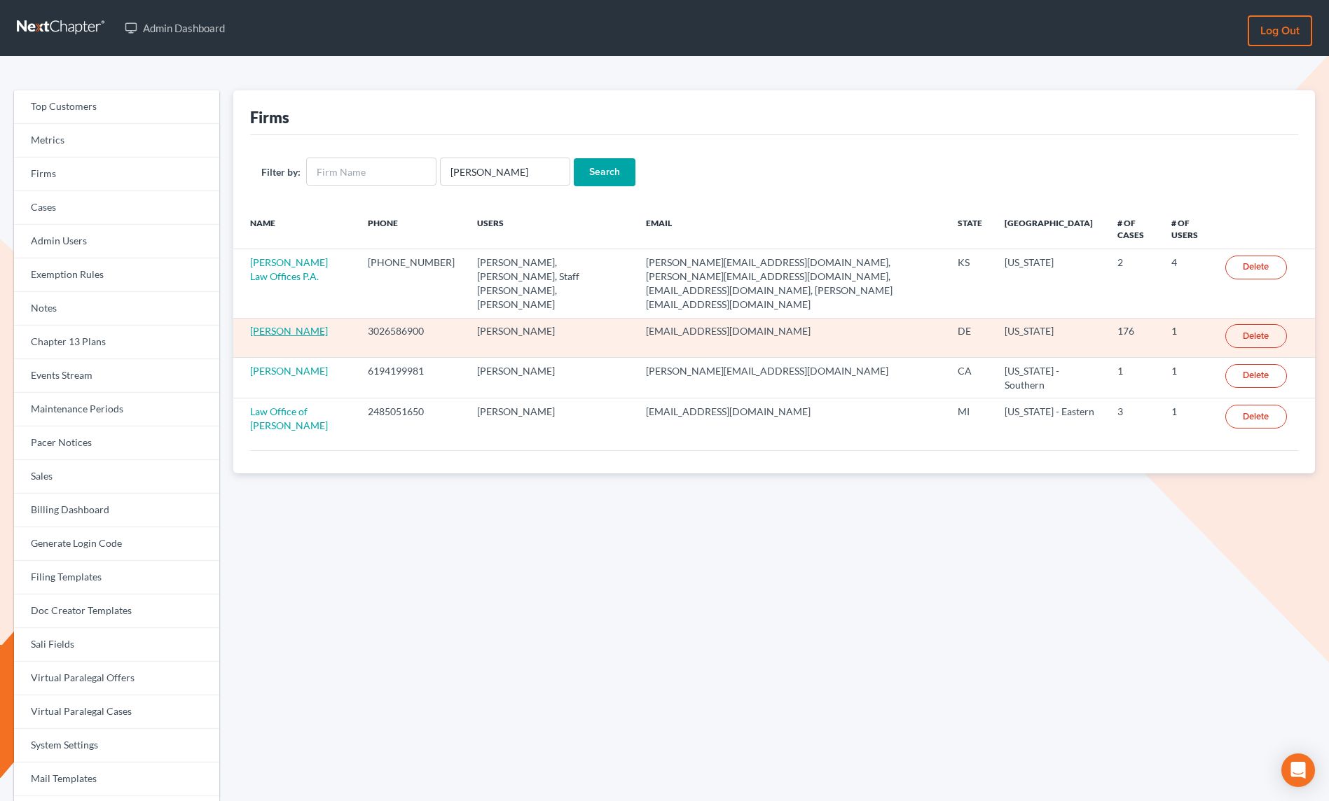
click at [303, 325] on link "[PERSON_NAME]" at bounding box center [289, 331] width 78 height 12
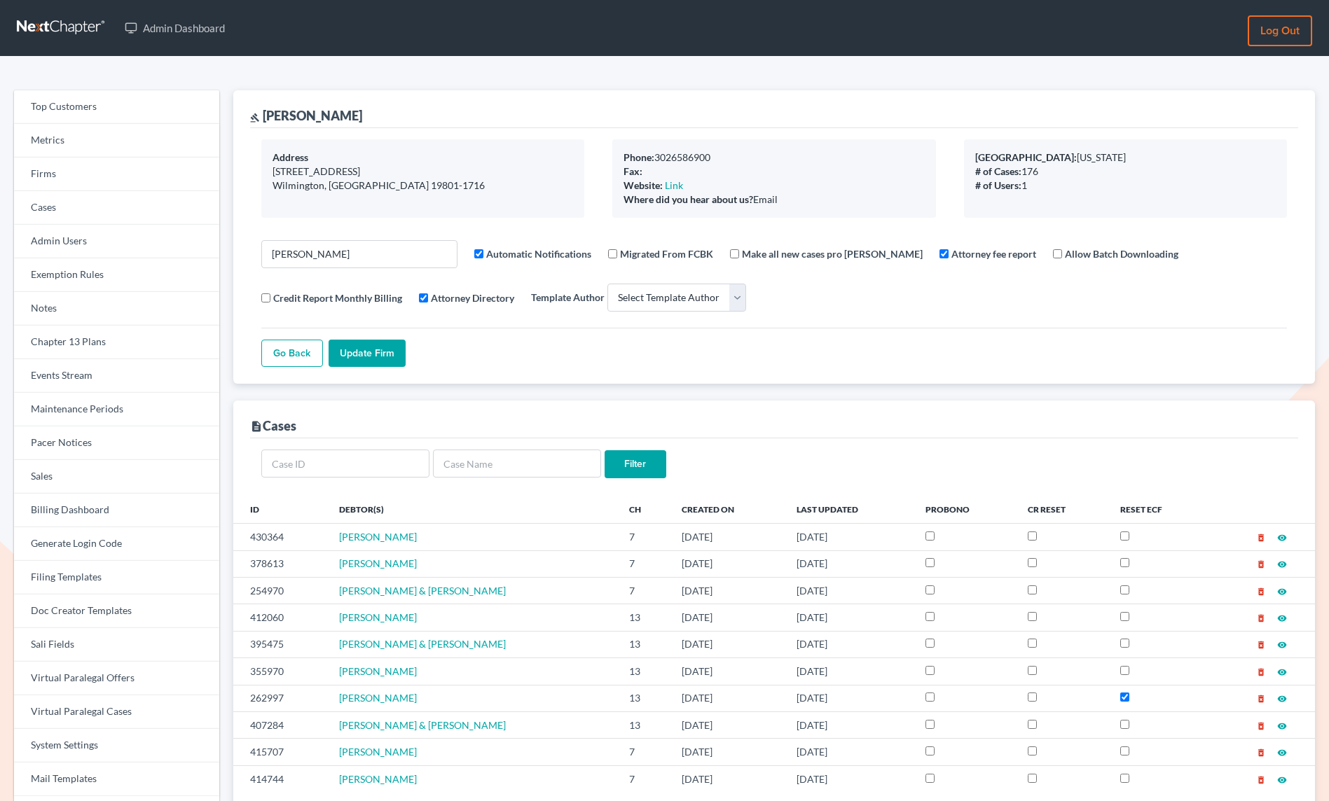
select select
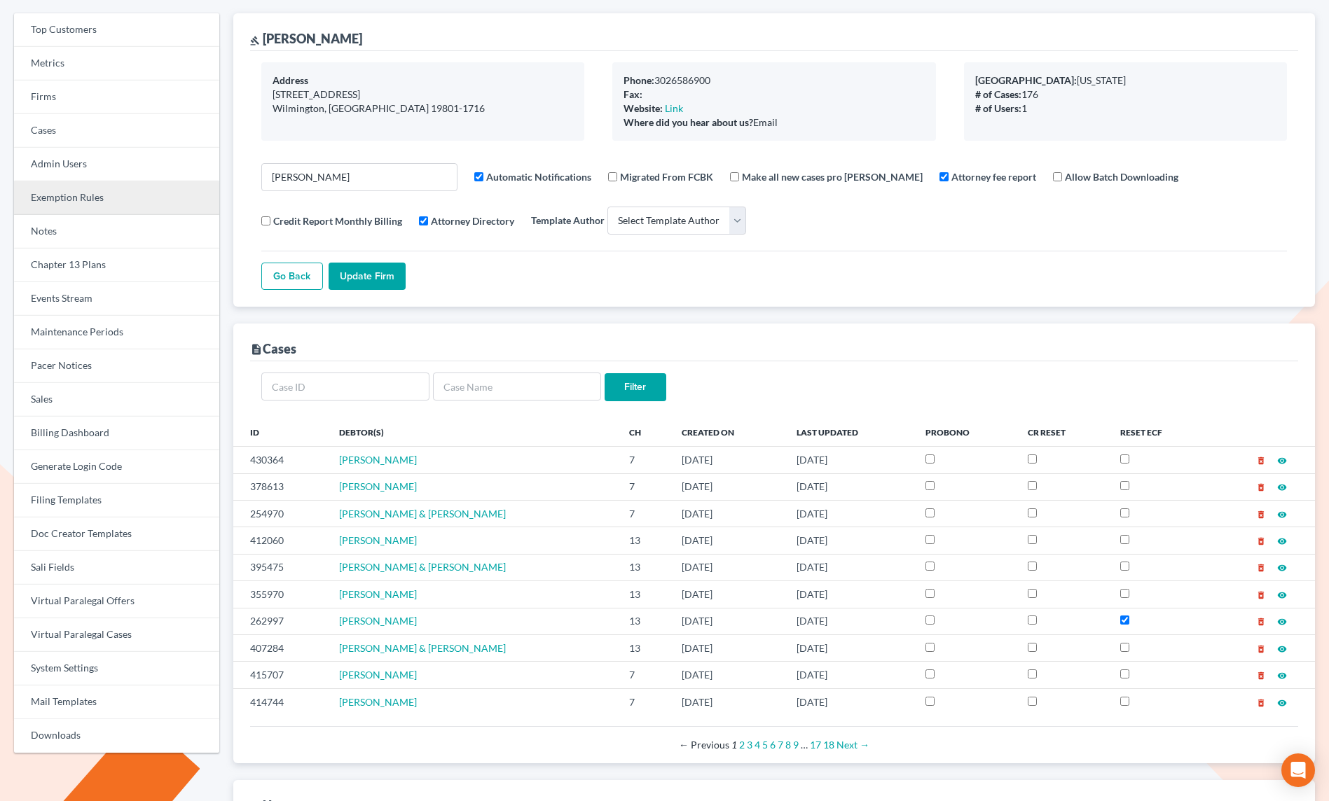
scroll to position [135, 0]
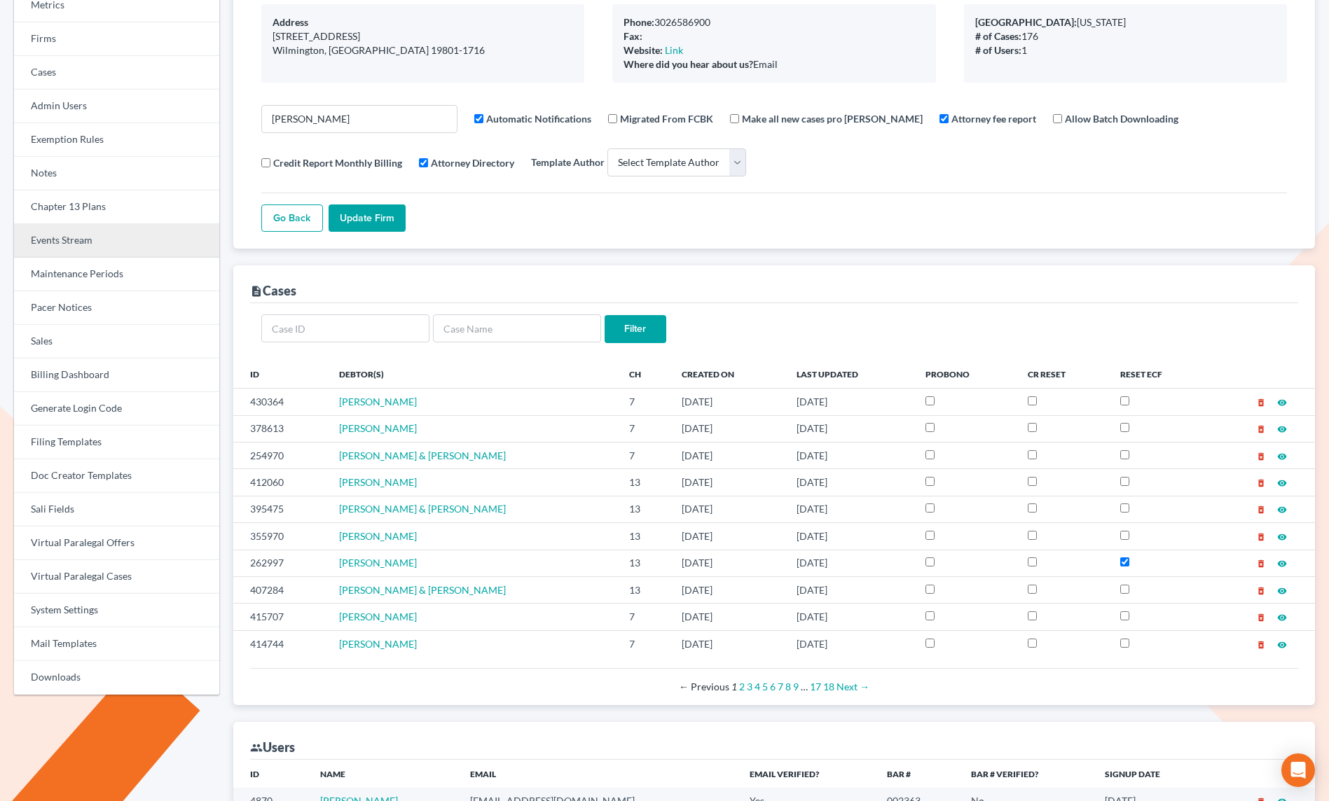
drag, startPoint x: 107, startPoint y: 244, endPoint x: 214, endPoint y: 246, distance: 107.2
click at [107, 244] on link "Events Stream" at bounding box center [116, 241] width 205 height 34
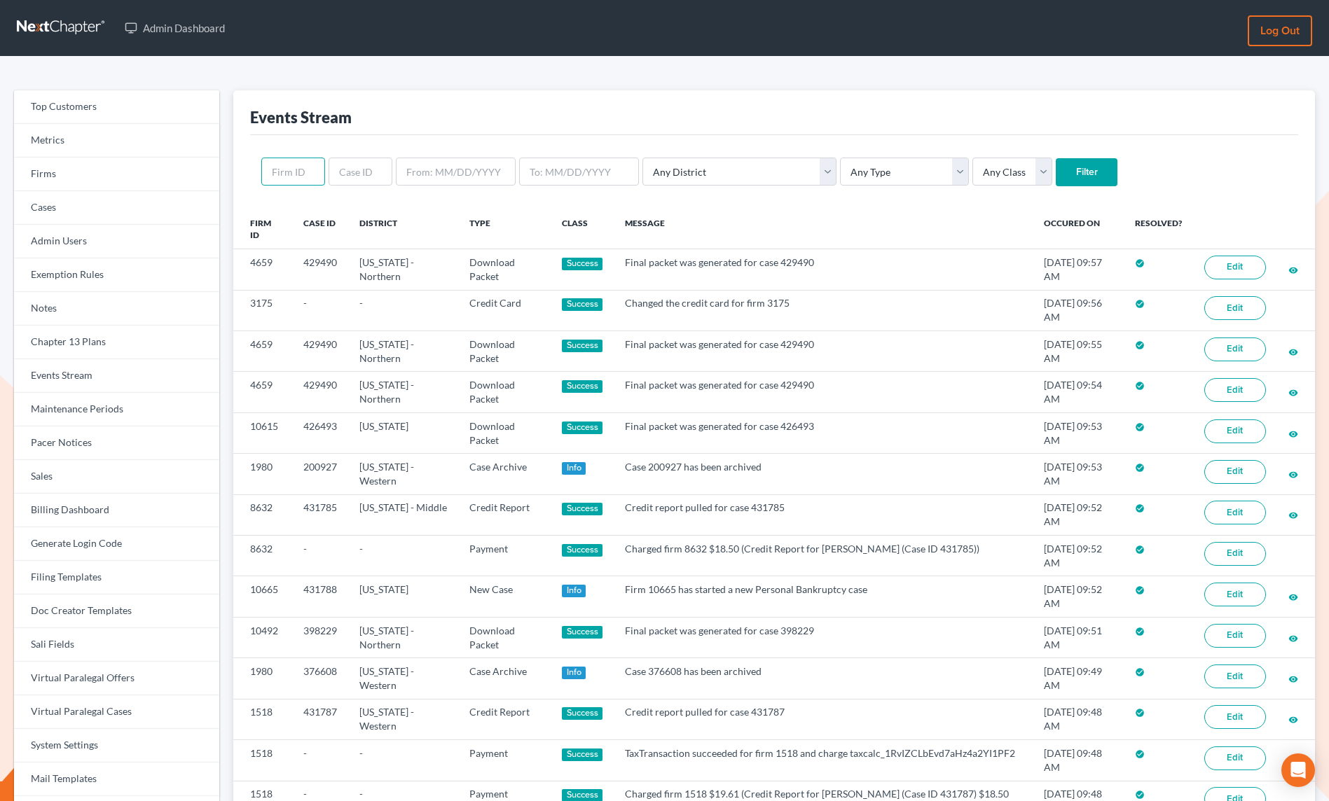
click at [287, 170] on input "text" at bounding box center [293, 172] width 64 height 28
paste input "3294"
type input "3294"
click at [1056, 165] on input "Filter" at bounding box center [1087, 172] width 62 height 28
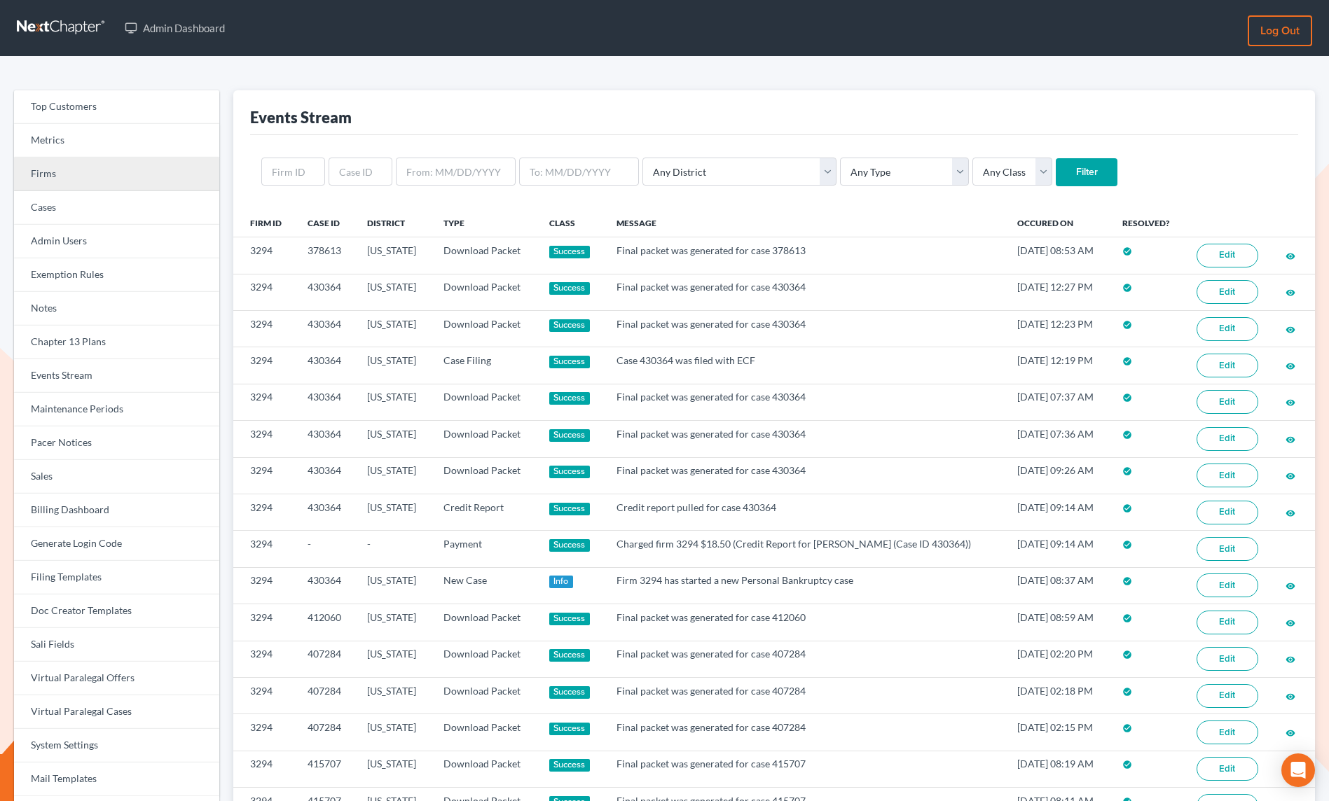
click at [61, 179] on link "Firms" at bounding box center [116, 175] width 205 height 34
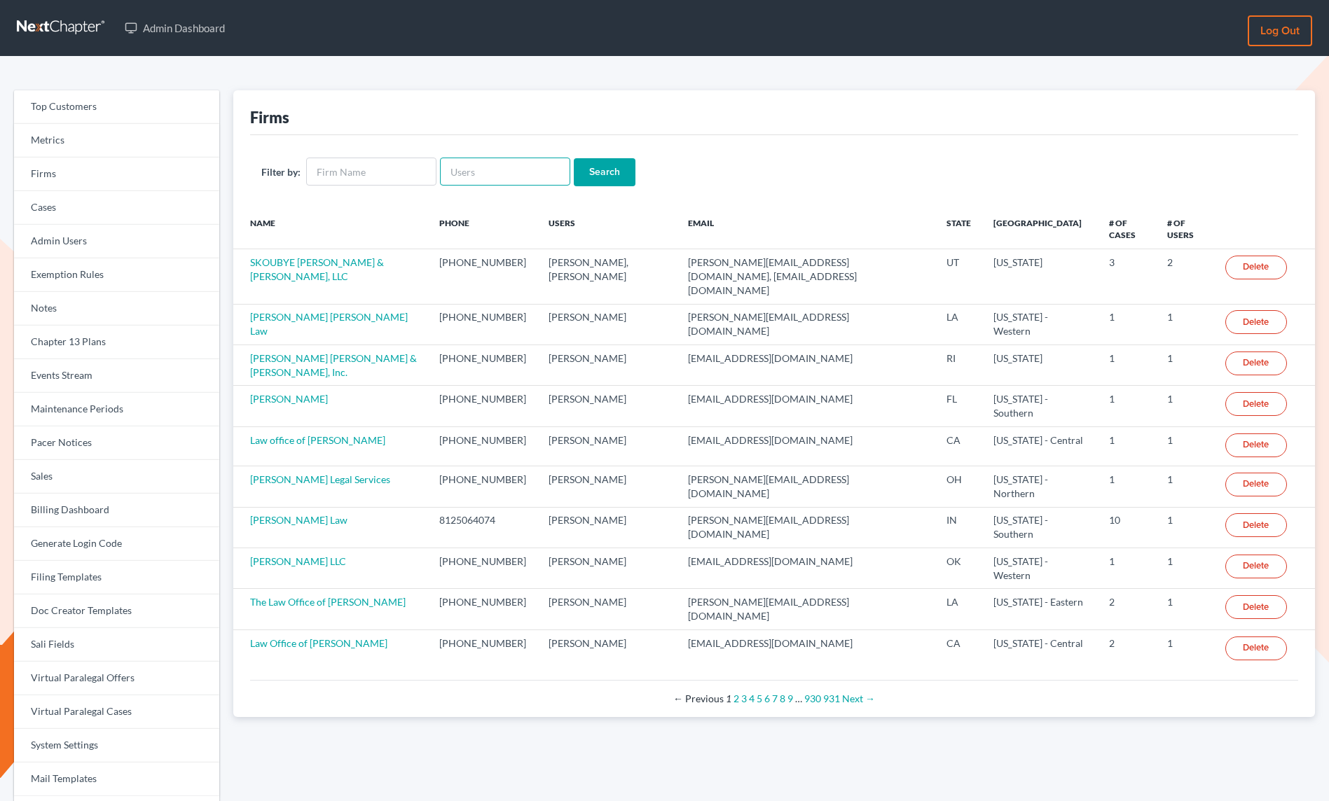
click at [470, 170] on input "text" at bounding box center [505, 172] width 130 height 28
paste input "[PERSON_NAME][EMAIL_ADDRESS][DOMAIN_NAME]"
type input "[PERSON_NAME][EMAIL_ADDRESS][DOMAIN_NAME]"
click at [588, 177] on input "Search" at bounding box center [605, 172] width 62 height 28
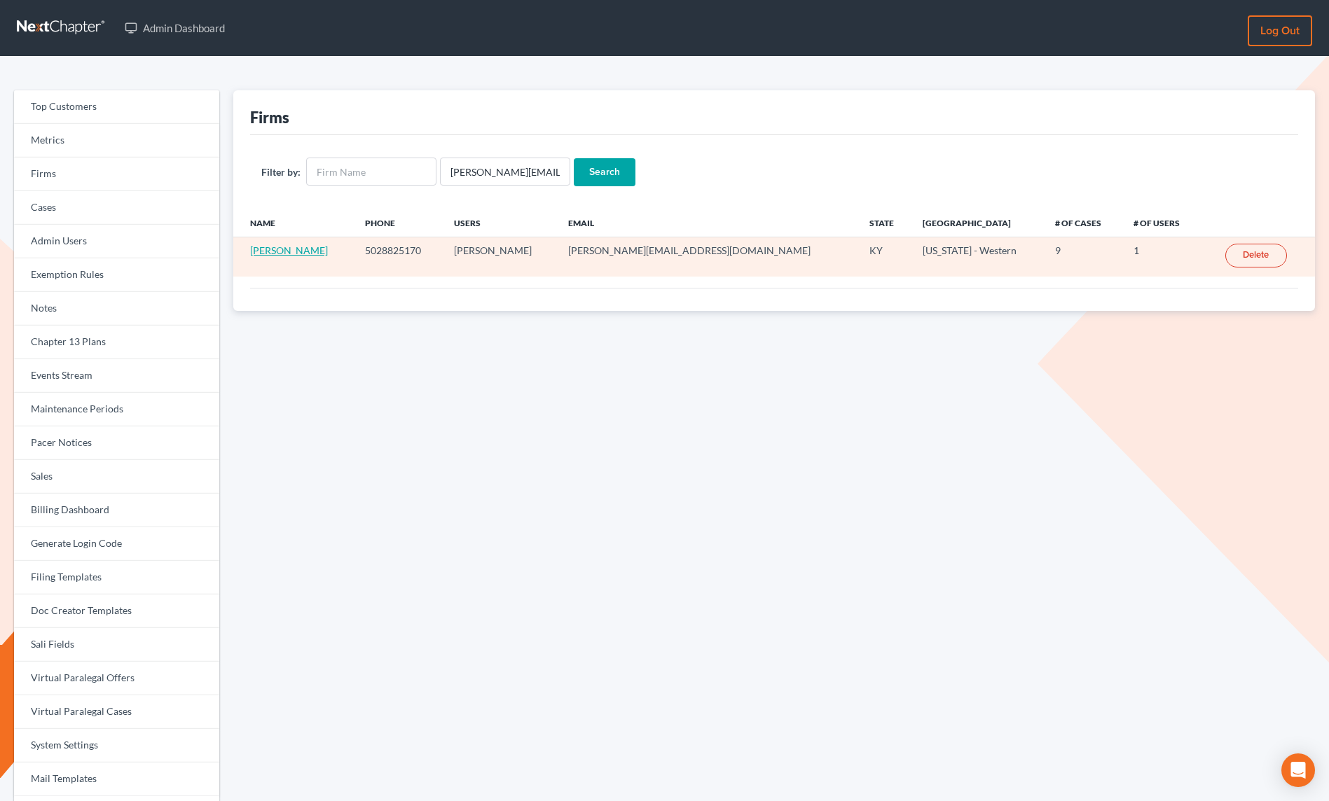
click at [289, 247] on link "TODD K BOLUS" at bounding box center [289, 250] width 78 height 12
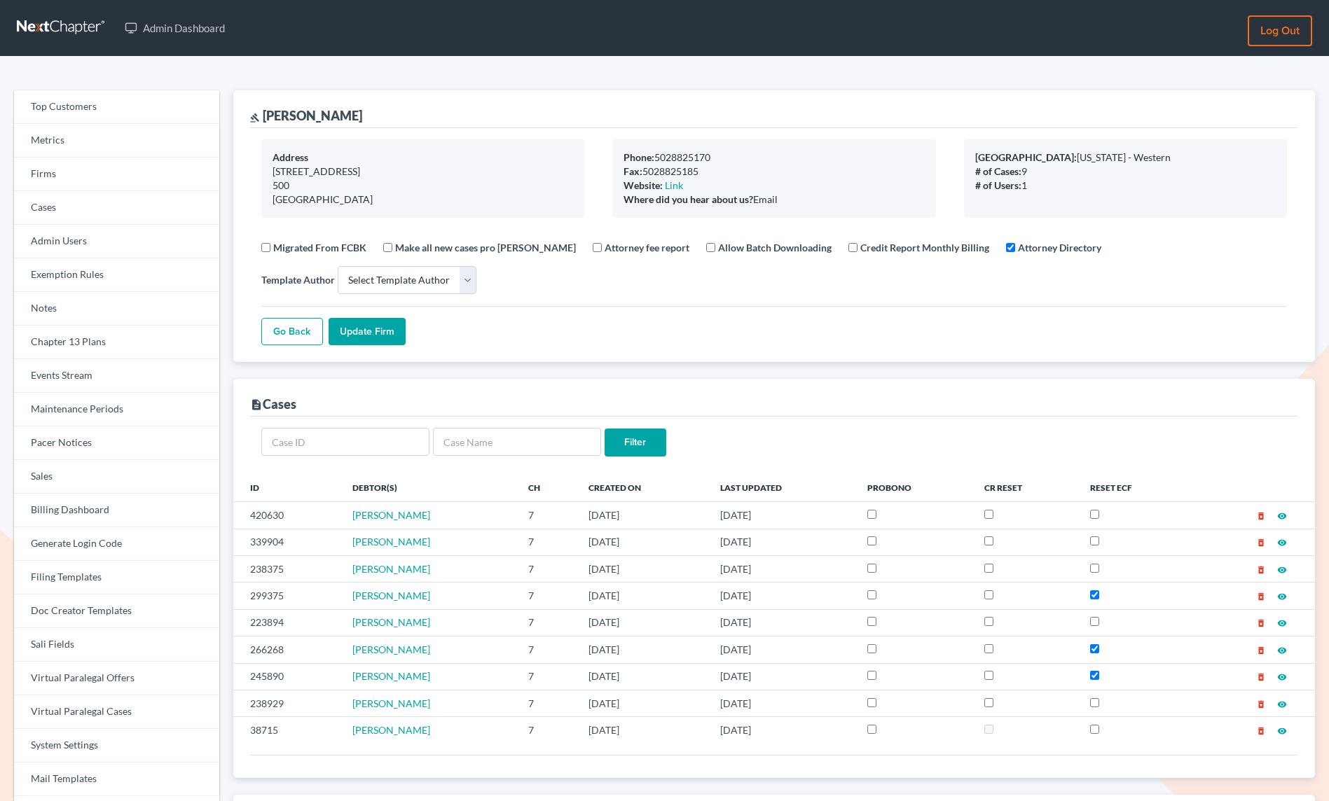
select select
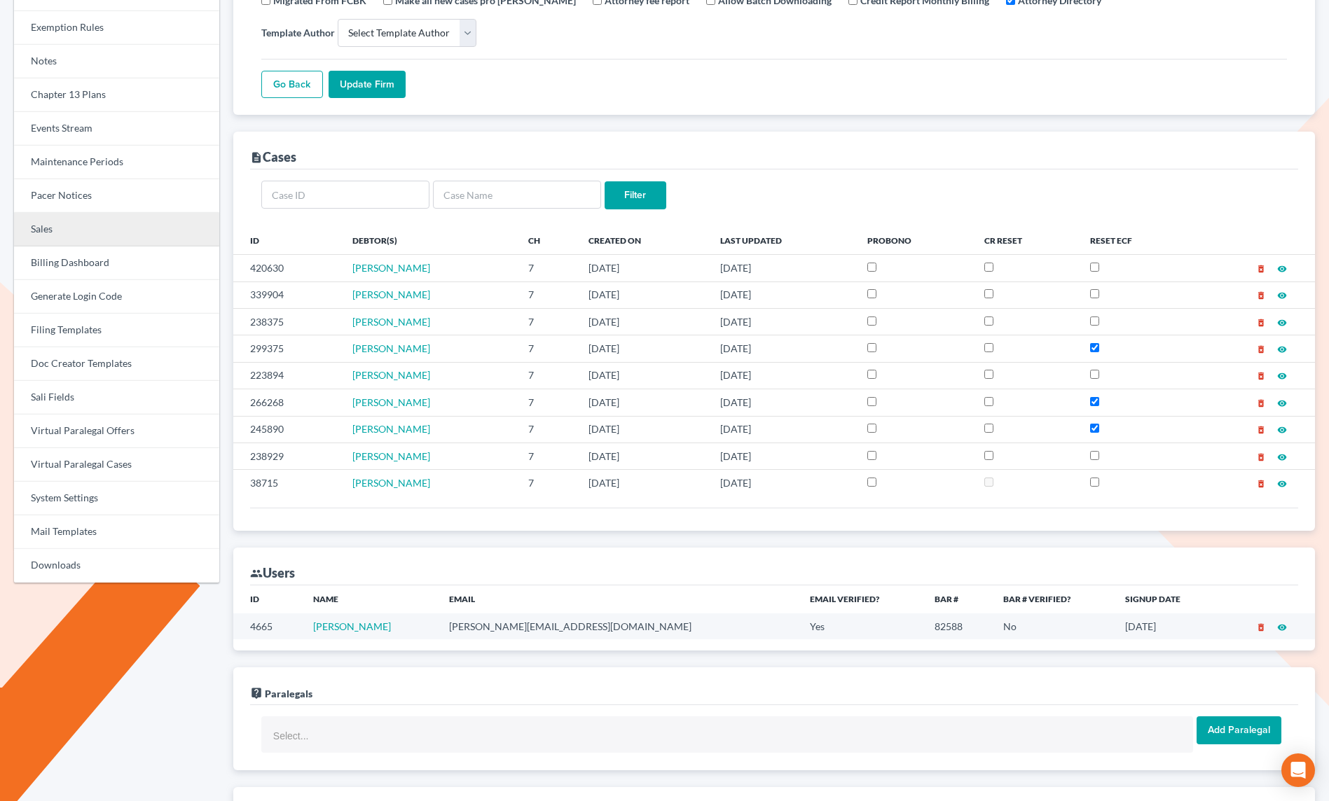
scroll to position [218, 0]
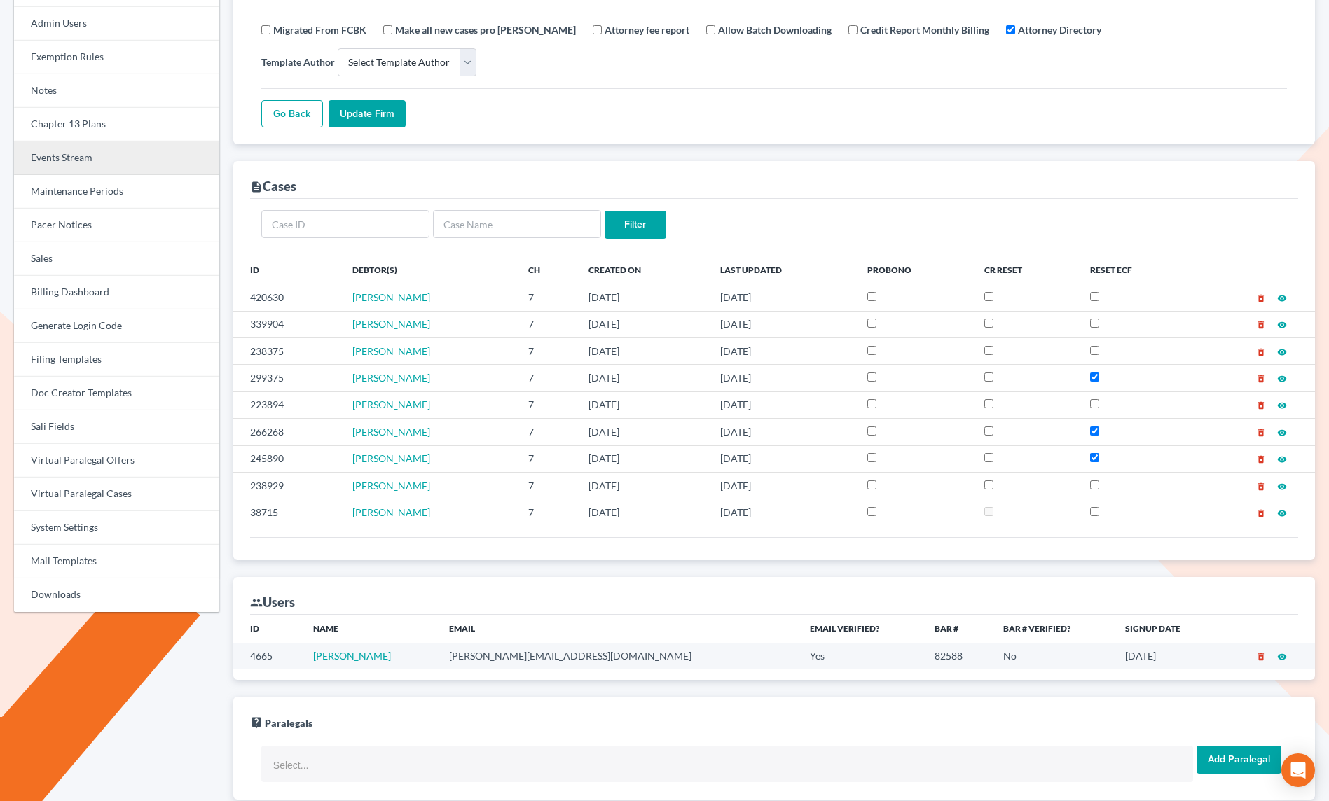
click at [89, 163] on link "Events Stream" at bounding box center [116, 159] width 205 height 34
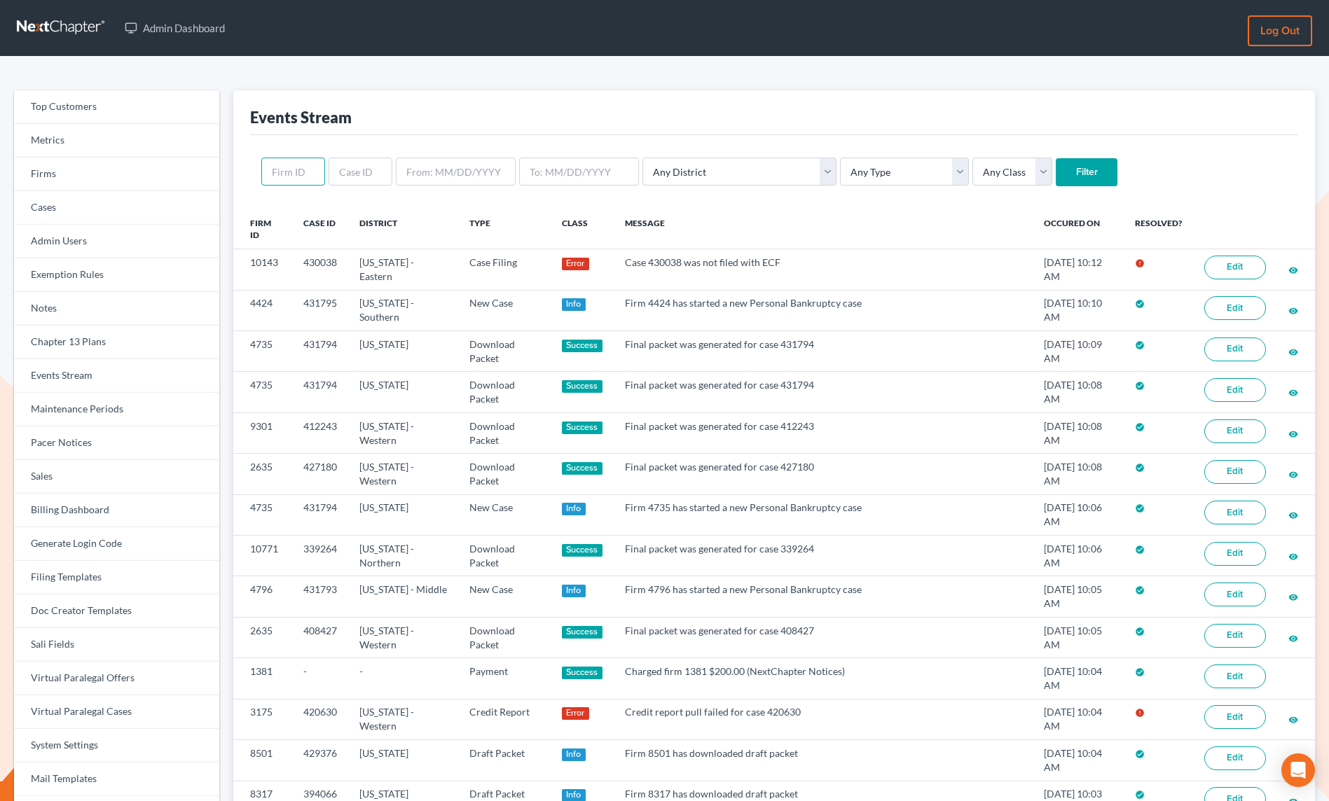
click at [301, 179] on input "text" at bounding box center [293, 172] width 64 height 28
paste input "3175"
type input "3175"
click at [1056, 172] on input "Filter" at bounding box center [1087, 172] width 62 height 28
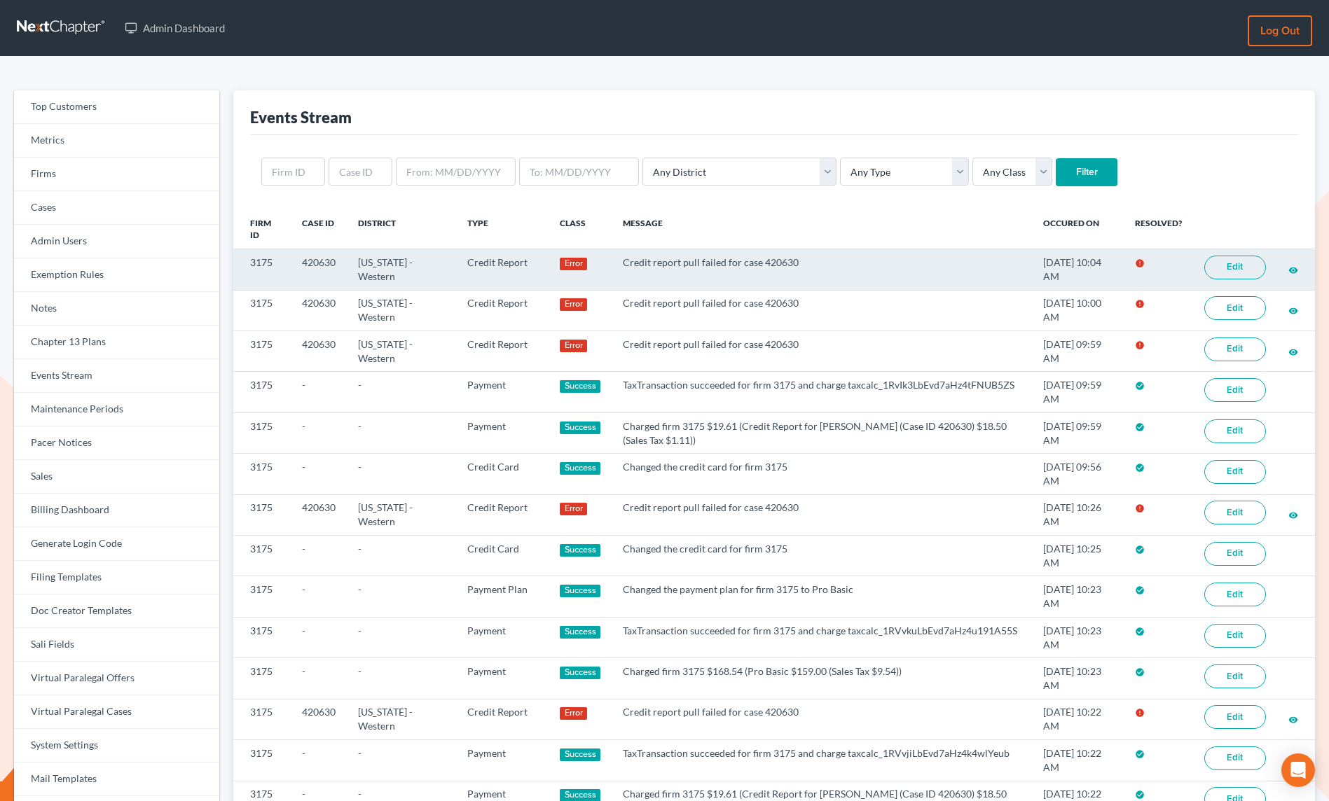
click at [1226, 271] on link "Edit" at bounding box center [1235, 268] width 62 height 24
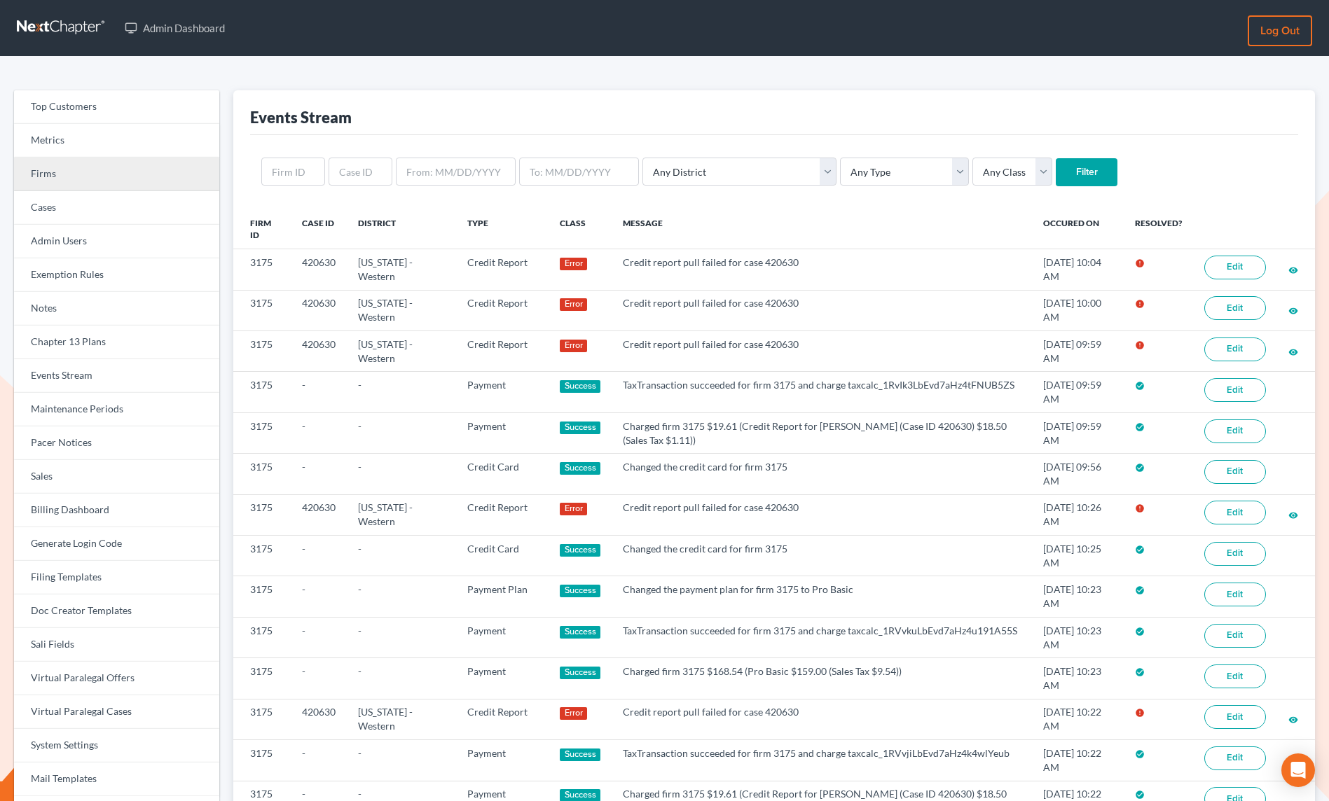
click at [114, 174] on link "Firms" at bounding box center [116, 175] width 205 height 34
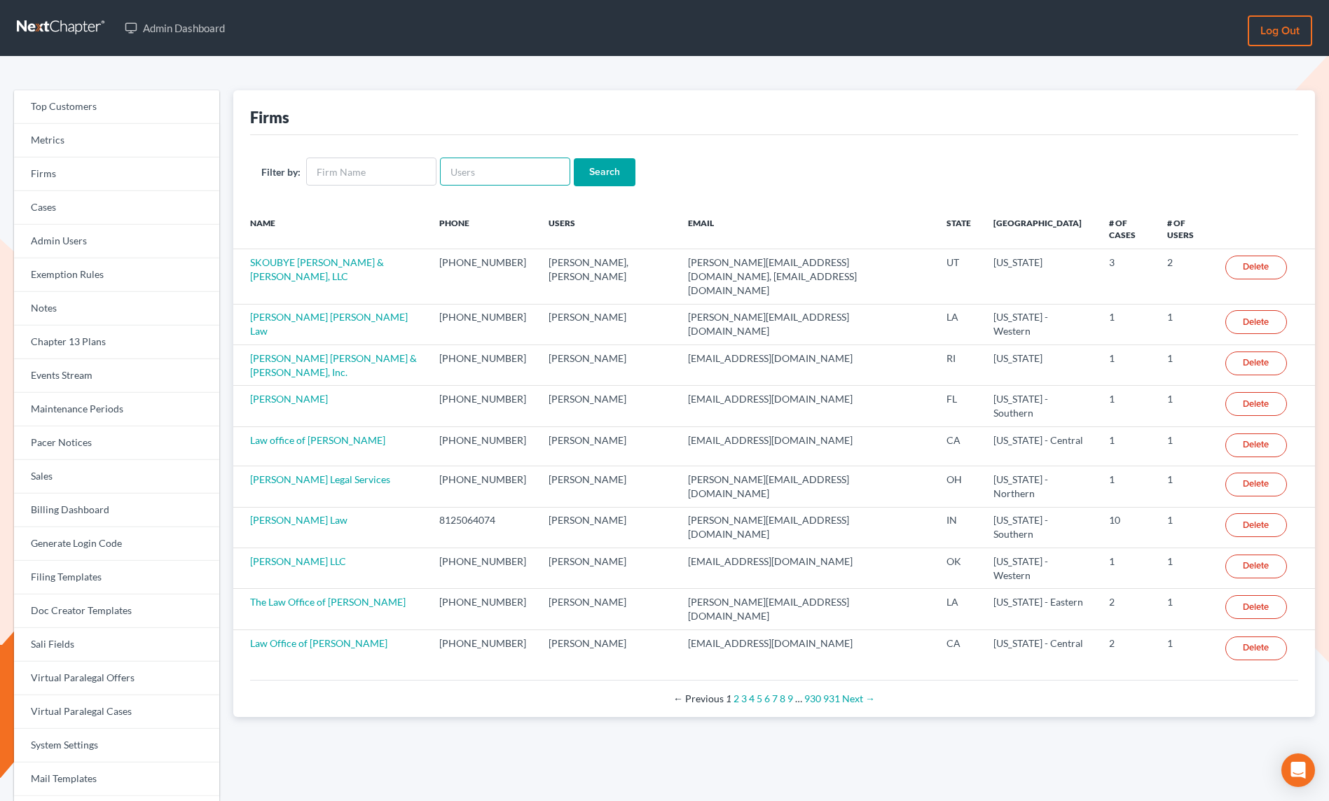
click at [455, 172] on input "text" at bounding box center [505, 172] width 130 height 28
paste input "[PERSON_NAME][EMAIL_ADDRESS][DOMAIN_NAME]"
type input "[PERSON_NAME][EMAIL_ADDRESS][DOMAIN_NAME]"
click at [592, 174] on input "Search" at bounding box center [605, 172] width 62 height 28
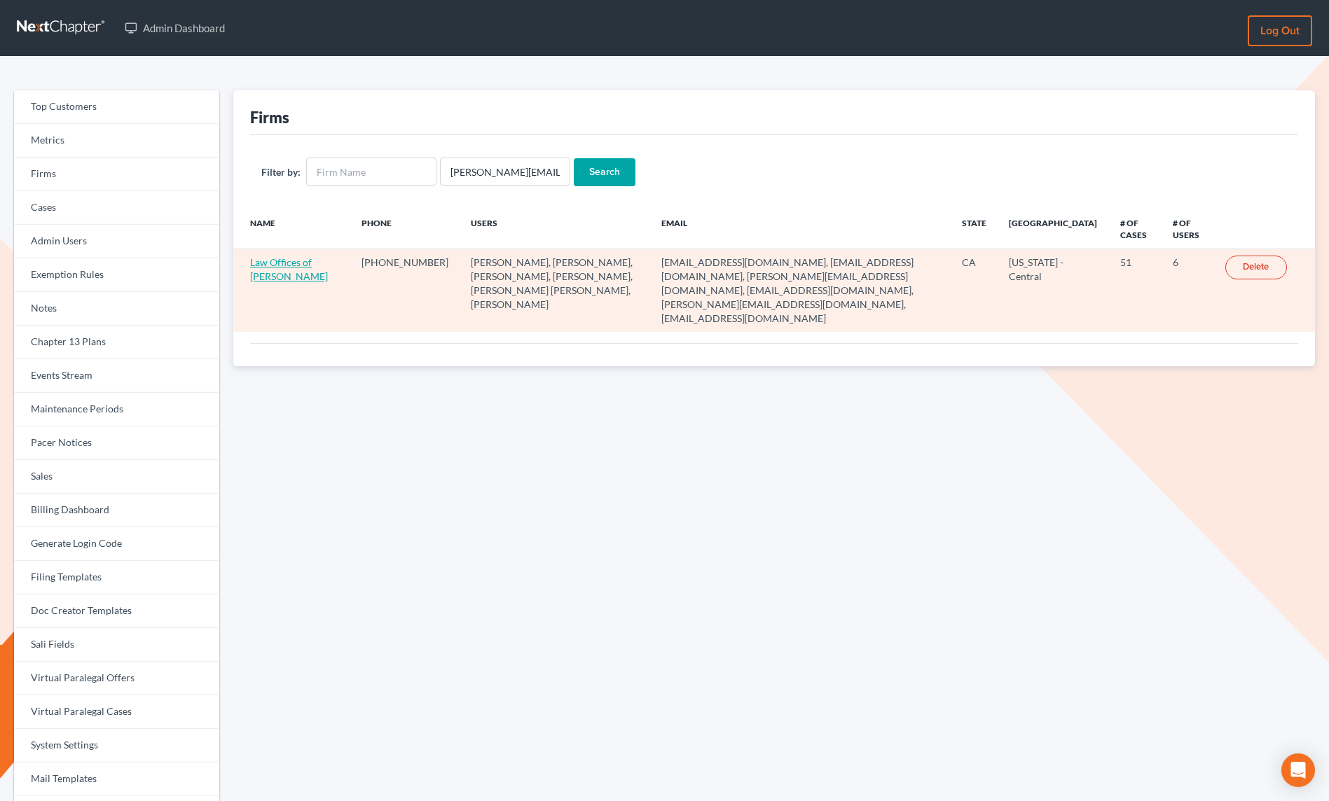
click at [270, 265] on link "Law Offices of [PERSON_NAME]" at bounding box center [289, 269] width 78 height 26
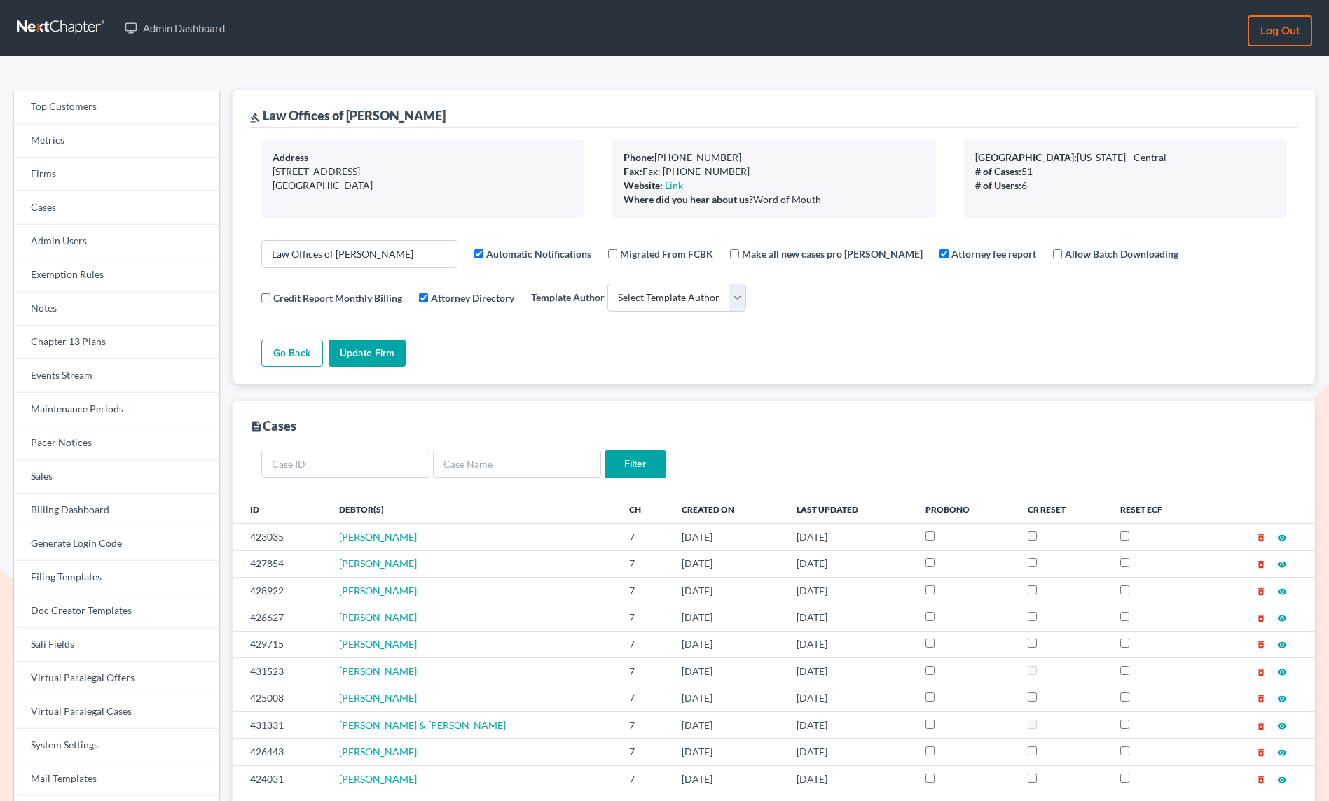
select select
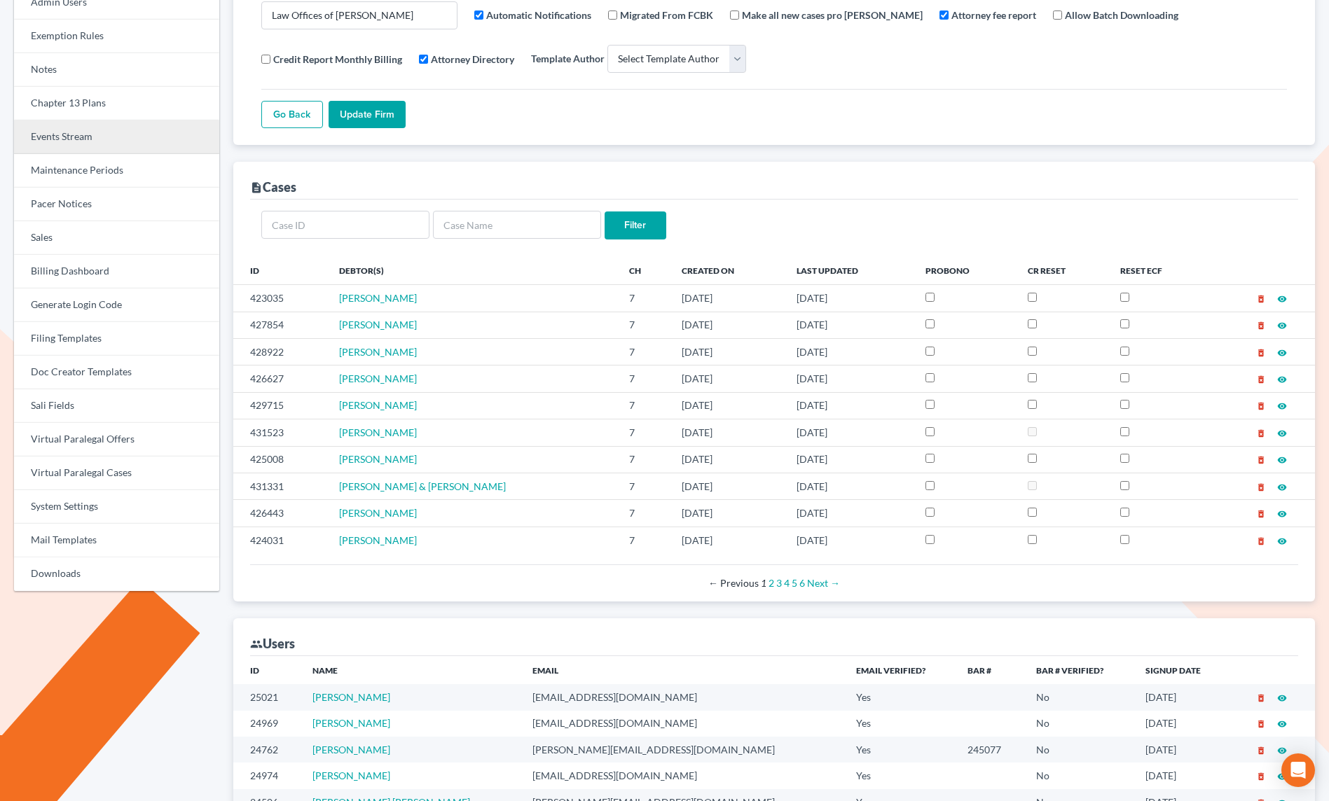
scroll to position [264, 0]
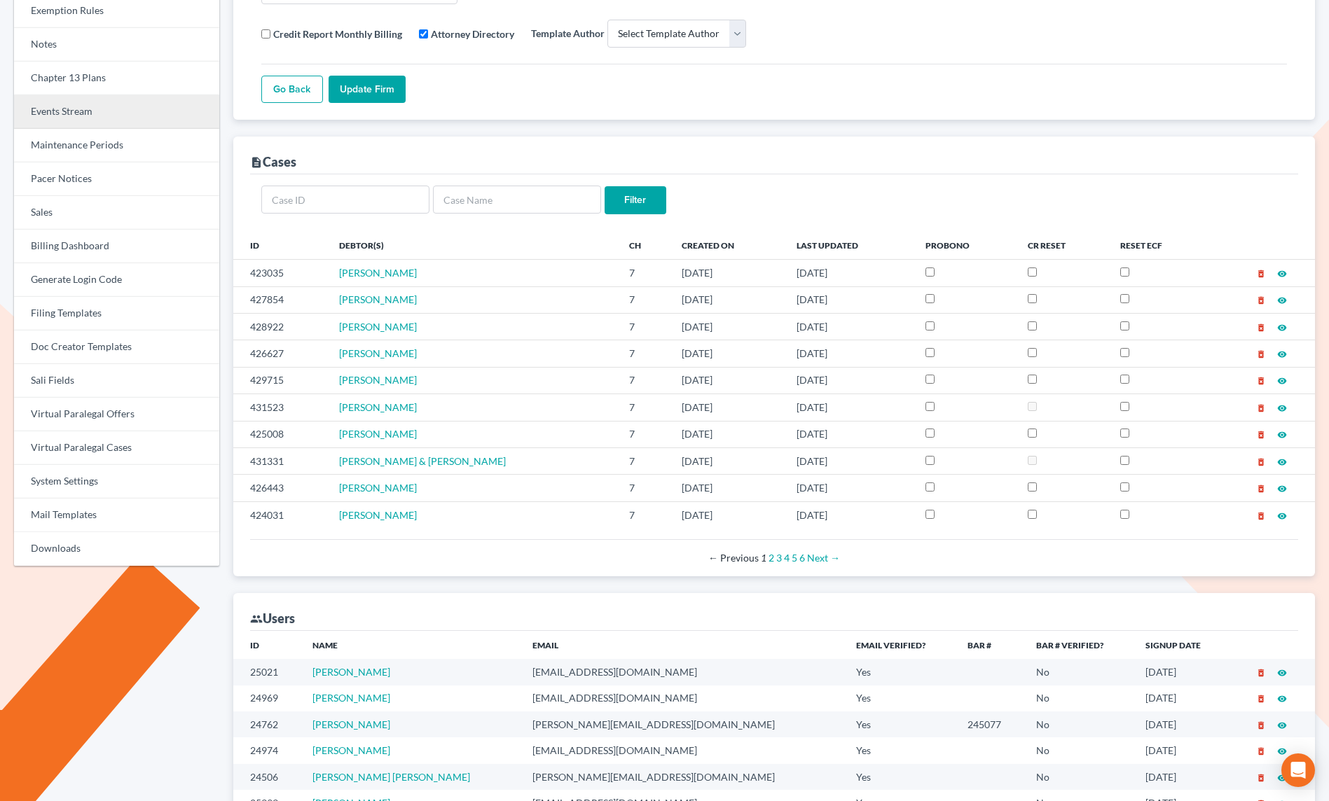
click at [64, 116] on link "Events Stream" at bounding box center [116, 112] width 205 height 34
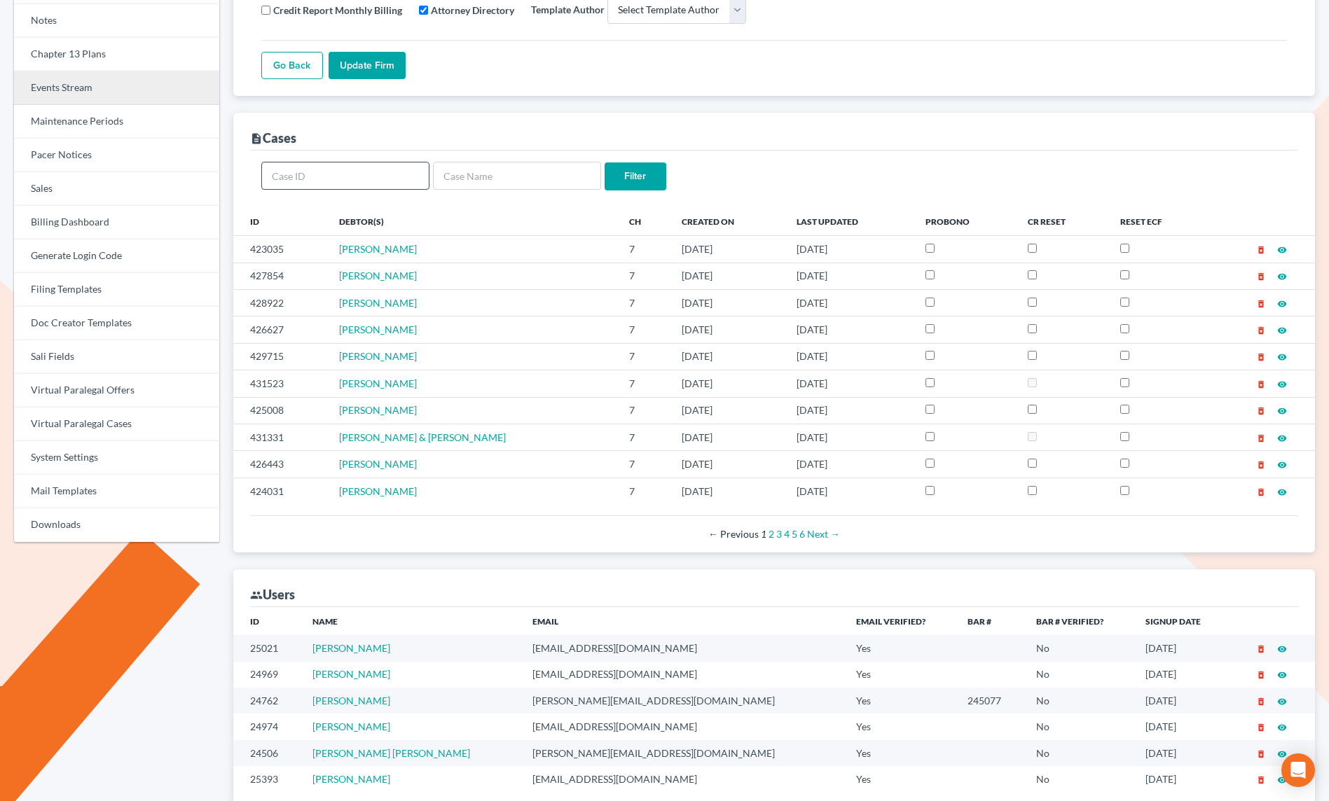
scroll to position [302, 0]
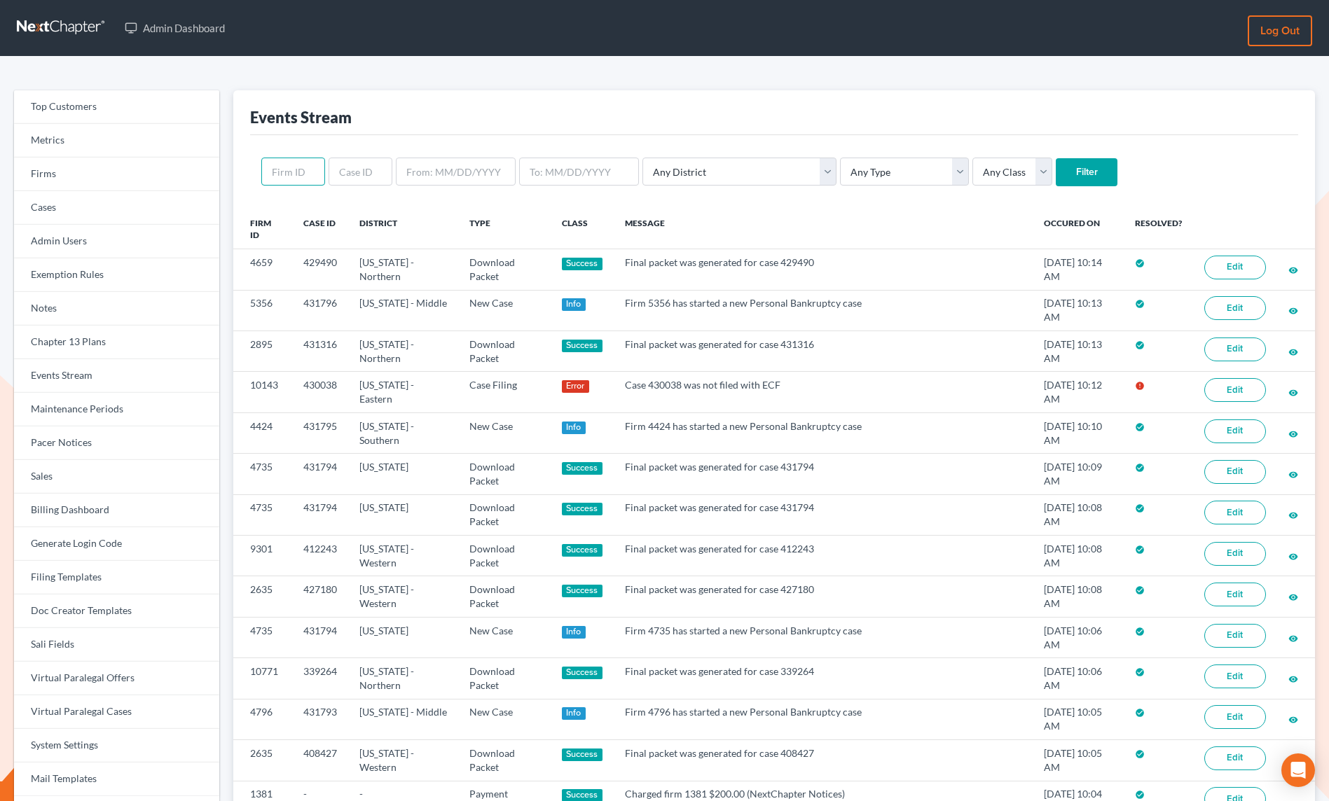
click at [289, 169] on input "text" at bounding box center [293, 172] width 64 height 28
paste input "11742"
type input "11742"
drag, startPoint x: 1029, startPoint y: 167, endPoint x: 980, endPoint y: 207, distance: 62.8
click at [1056, 167] on input "Filter" at bounding box center [1087, 172] width 62 height 28
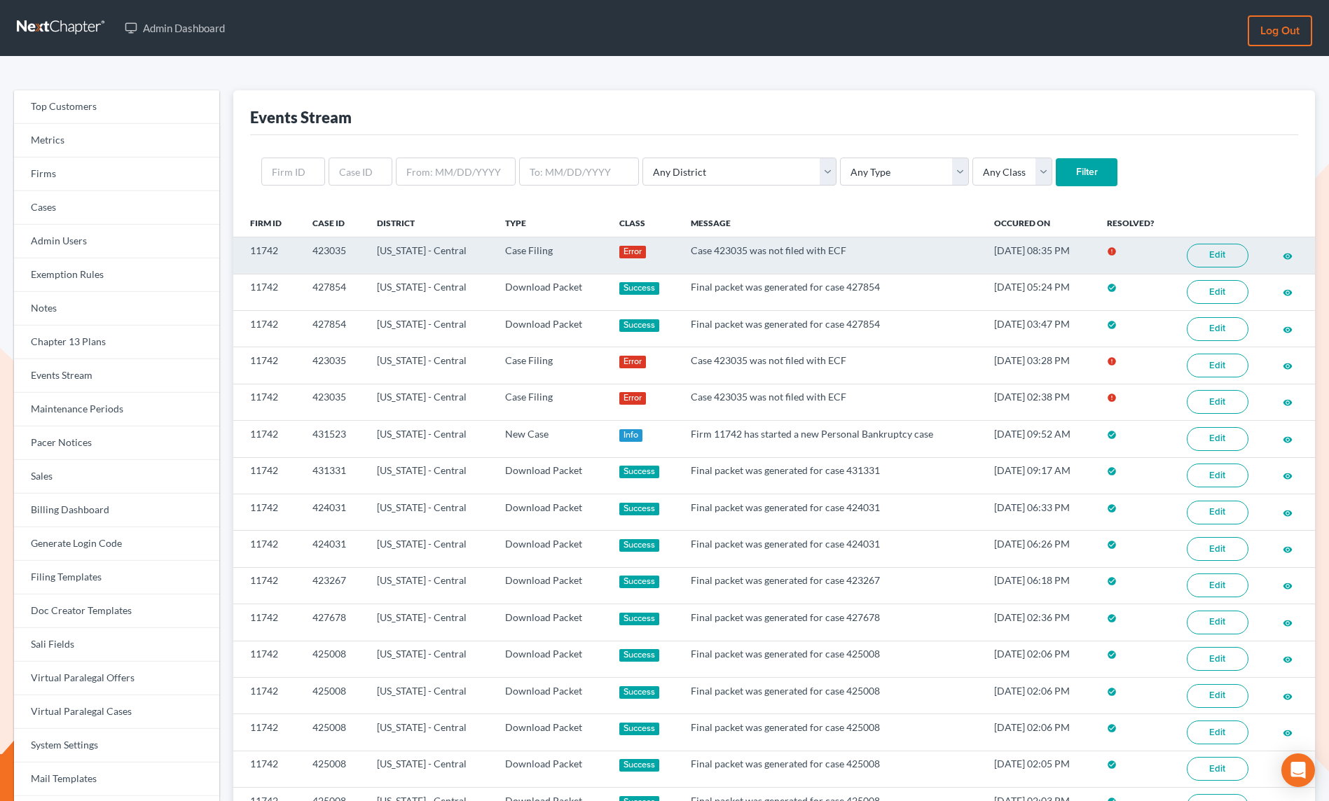
click at [1218, 254] on link "Edit" at bounding box center [1218, 256] width 62 height 24
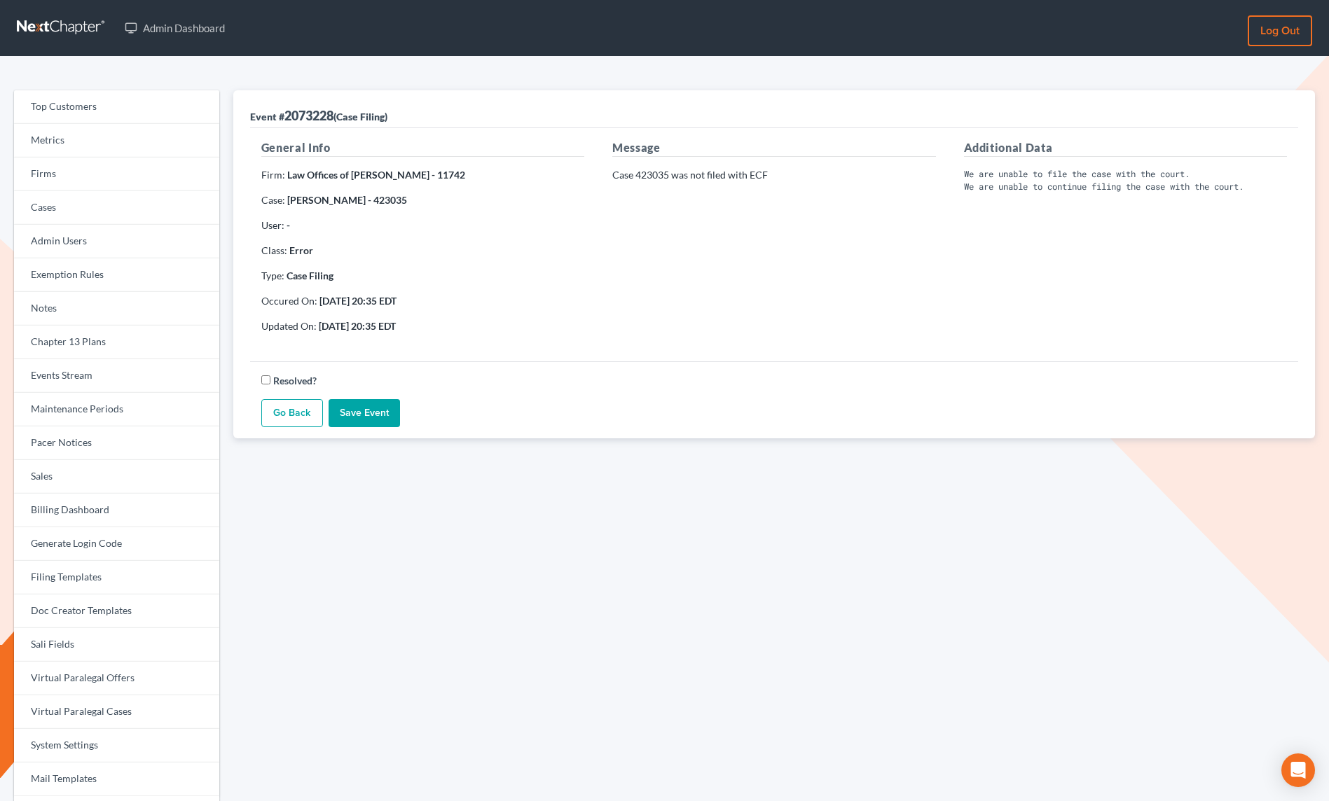
scroll to position [1, 0]
